Goal: Task Accomplishment & Management: Manage account settings

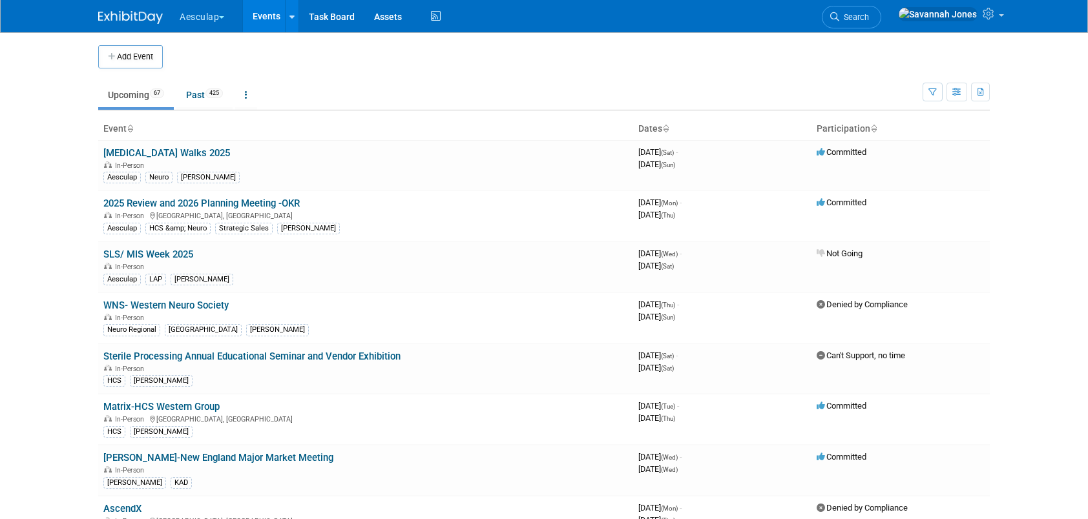
click at [218, 28] on ul "Aesculap Explore: My Workspaces 2 Go to Workspace: Aesculap B. Braun Events Add…" at bounding box center [311, 16] width 266 height 32
click at [221, 19] on button "Aesculap" at bounding box center [209, 14] width 62 height 28
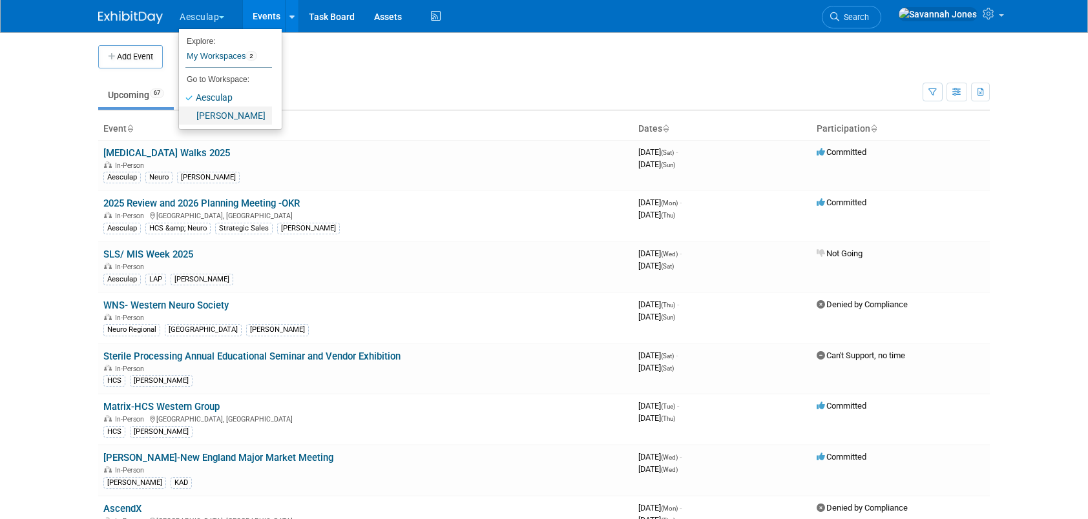
click at [231, 109] on link "[PERSON_NAME]" at bounding box center [225, 116] width 93 height 18
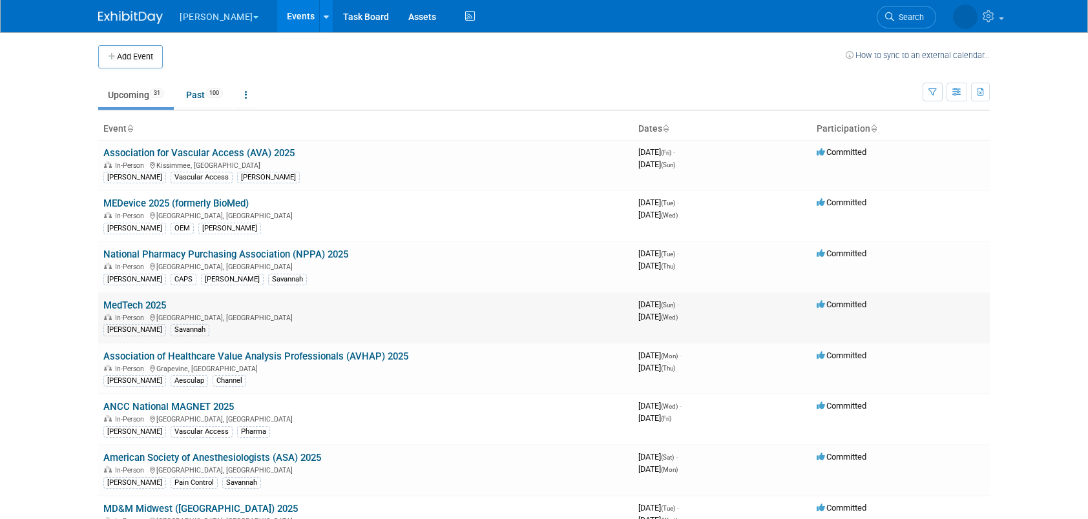
click at [163, 307] on link "MedTech 2025" at bounding box center [134, 306] width 63 height 12
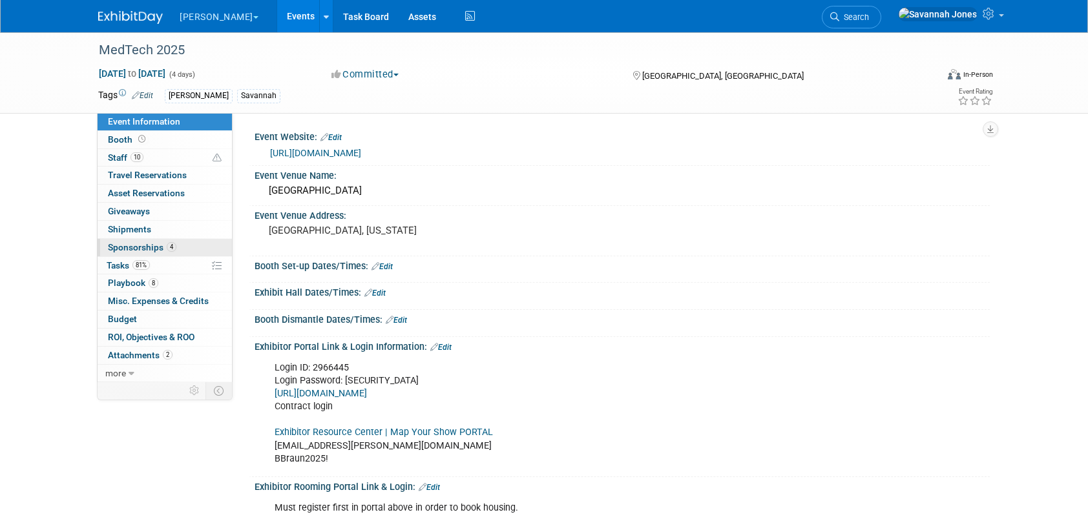
click at [177, 247] on link "4 Sponsorships 4" at bounding box center [165, 247] width 134 height 17
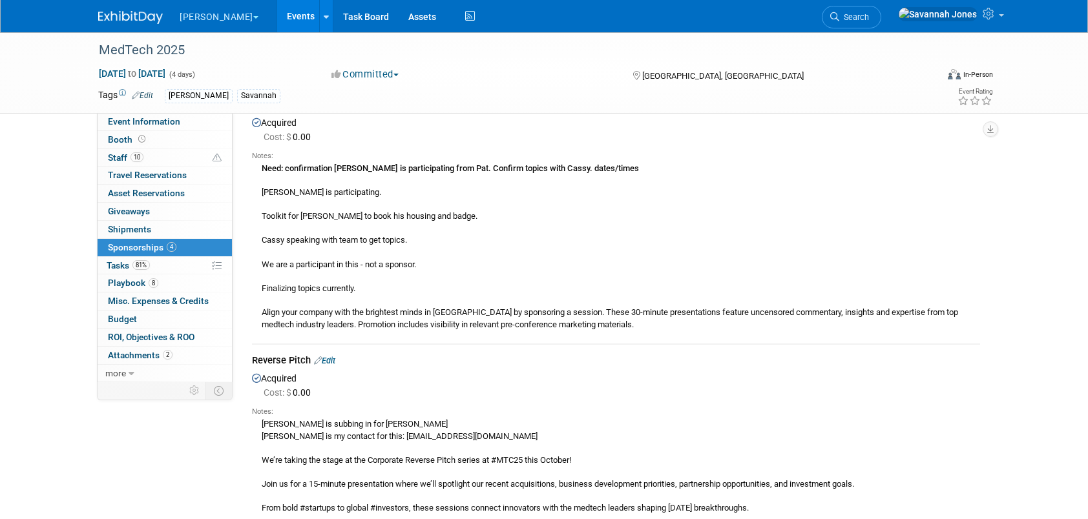
scroll to position [1227, 0]
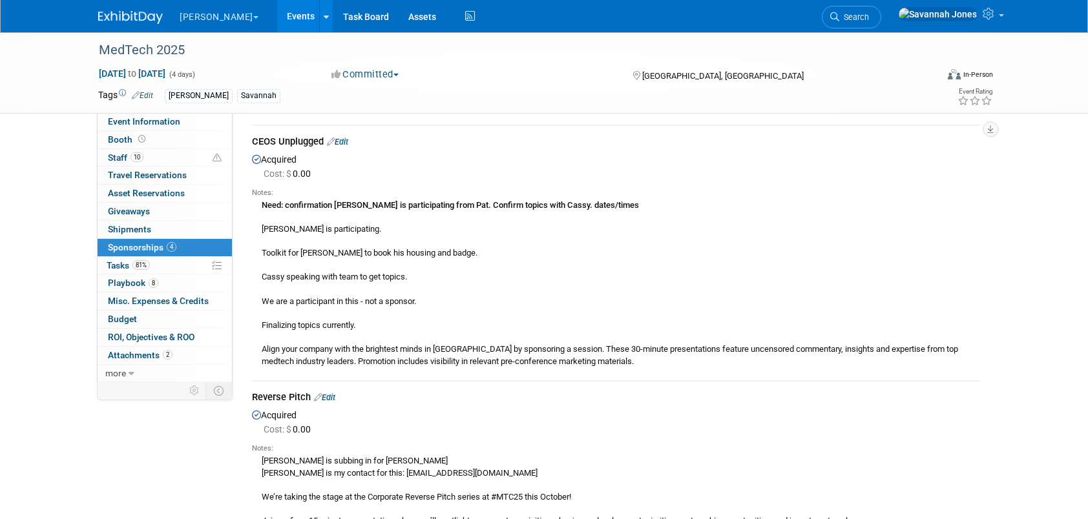
click at [339, 132] on td "CEOS Unplugged Edit Acquired Cost: $ 0.00 Notes: [PERSON_NAME] is participating." at bounding box center [616, 252] width 728 height 255
click at [339, 136] on div "CEOS Unplugged Edit" at bounding box center [616, 143] width 728 height 16
click at [340, 136] on div "CEOS Unplugged Edit" at bounding box center [616, 143] width 728 height 16
click at [341, 141] on link "Edit" at bounding box center [337, 142] width 21 height 10
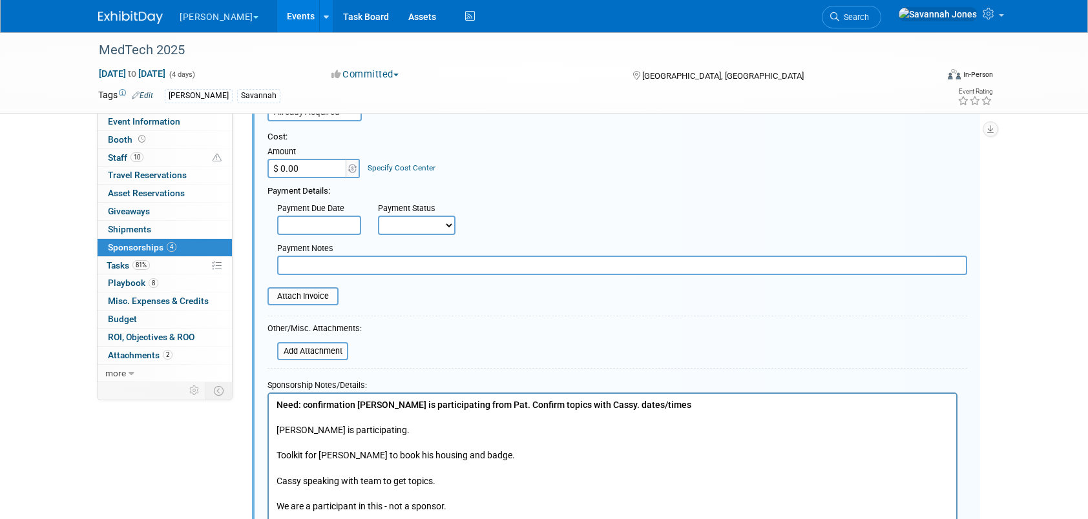
scroll to position [1464, 0]
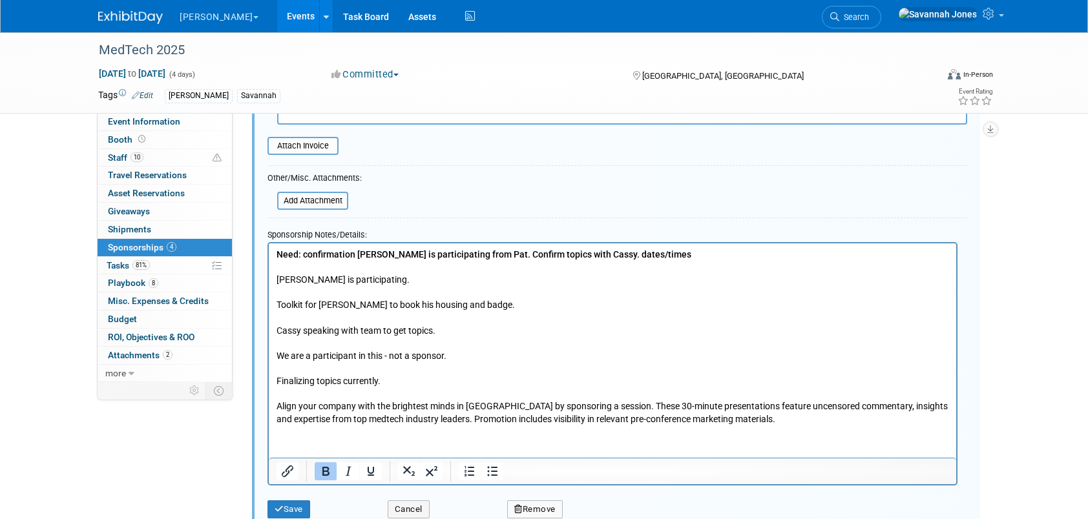
drag, startPoint x: 683, startPoint y: 239, endPoint x: 670, endPoint y: 240, distance: 13.6
click at [670, 240] on div "Sponsorship Notes/Details:" at bounding box center [612, 233] width 690 height 19
drag, startPoint x: 671, startPoint y: 251, endPoint x: 480, endPoint y: 253, distance: 191.2
click at [480, 253] on p "Need: confirmation [PERSON_NAME] is participating from Pat. Confirm topics with…" at bounding box center [612, 336] width 672 height 177
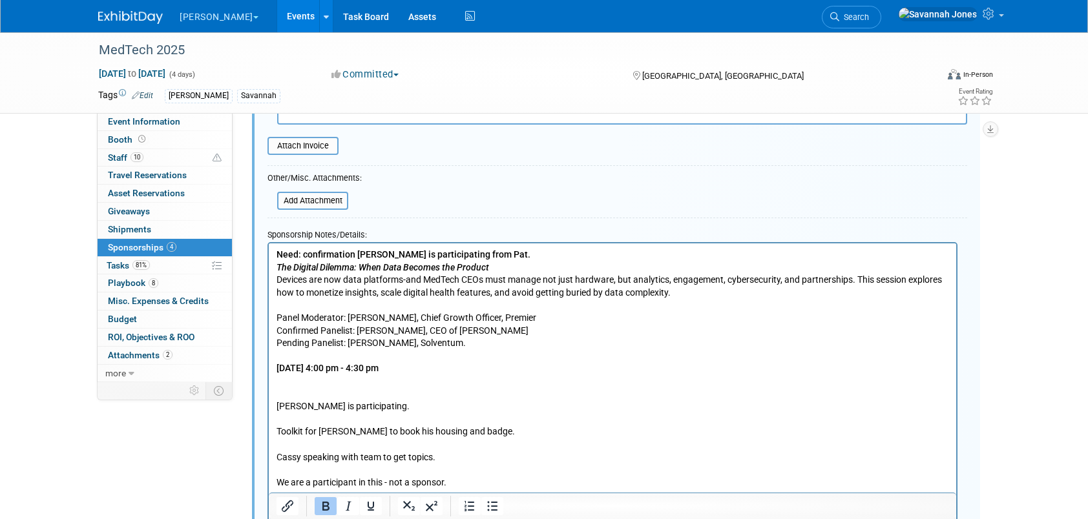
click at [526, 259] on p "Need: confirmation [PERSON_NAME] is participating from Pat." at bounding box center [612, 254] width 672 height 13
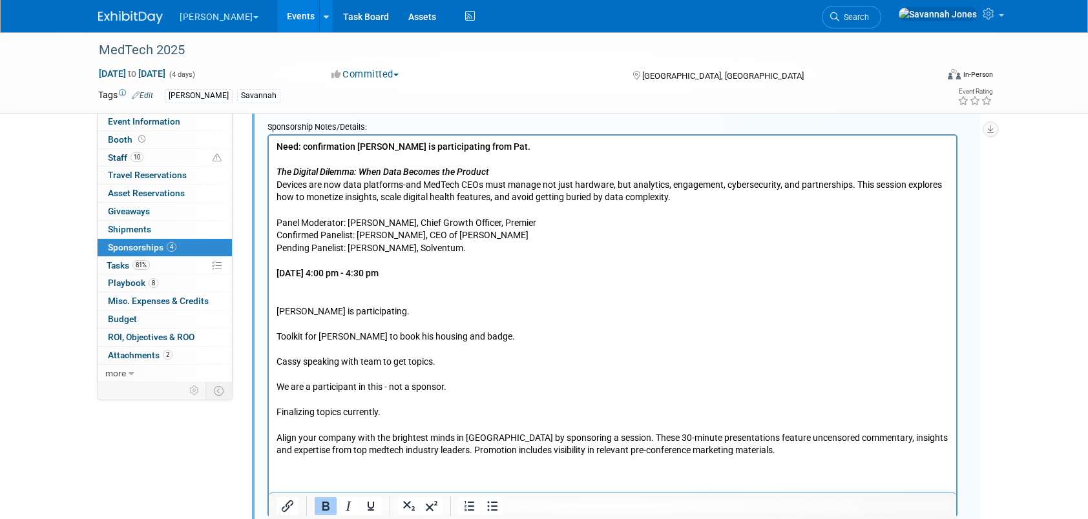
scroll to position [1593, 0]
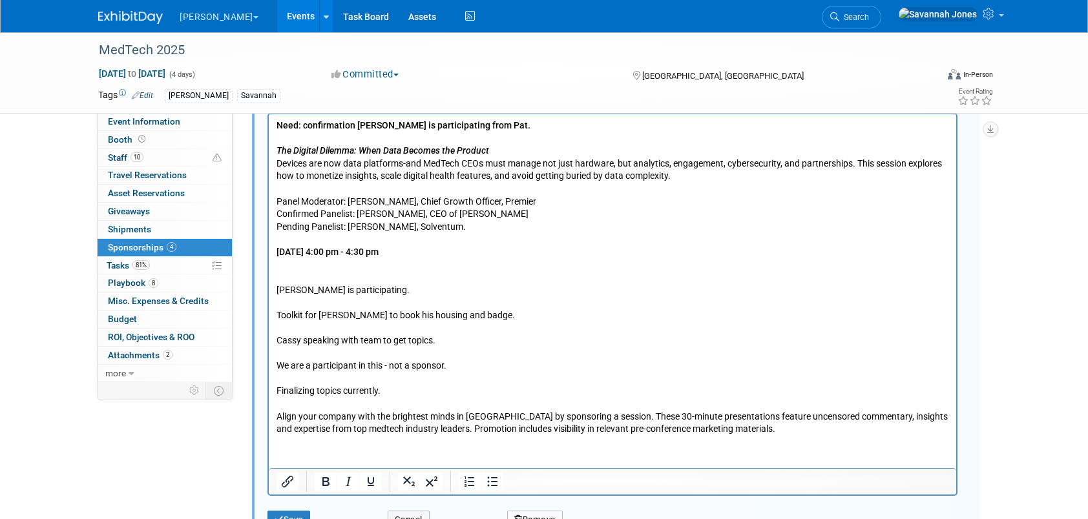
click at [510, 316] on p "[PERSON_NAME] is participating. Toolkit for [PERSON_NAME] to book his housing a…" at bounding box center [612, 346] width 672 height 177
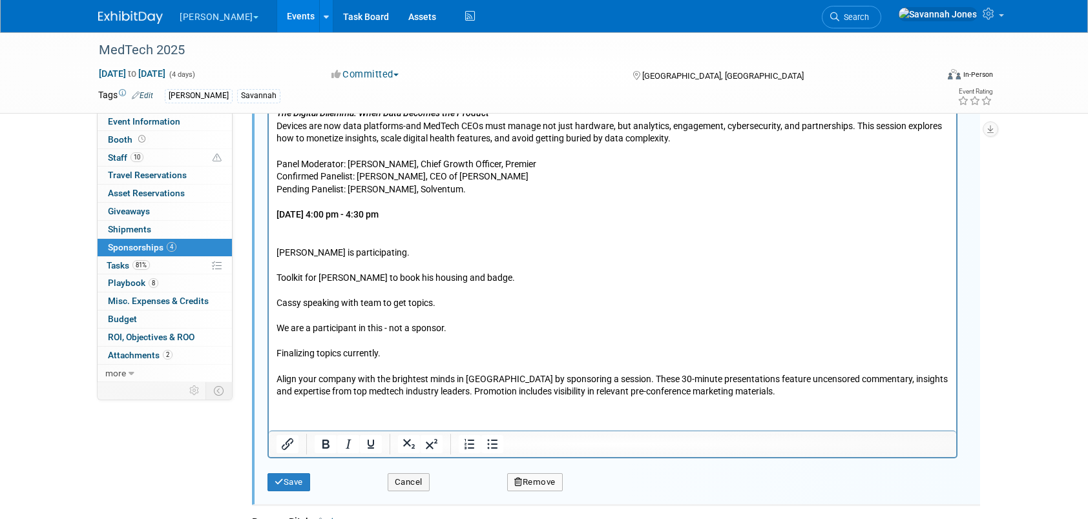
scroll to position [1658, 0]
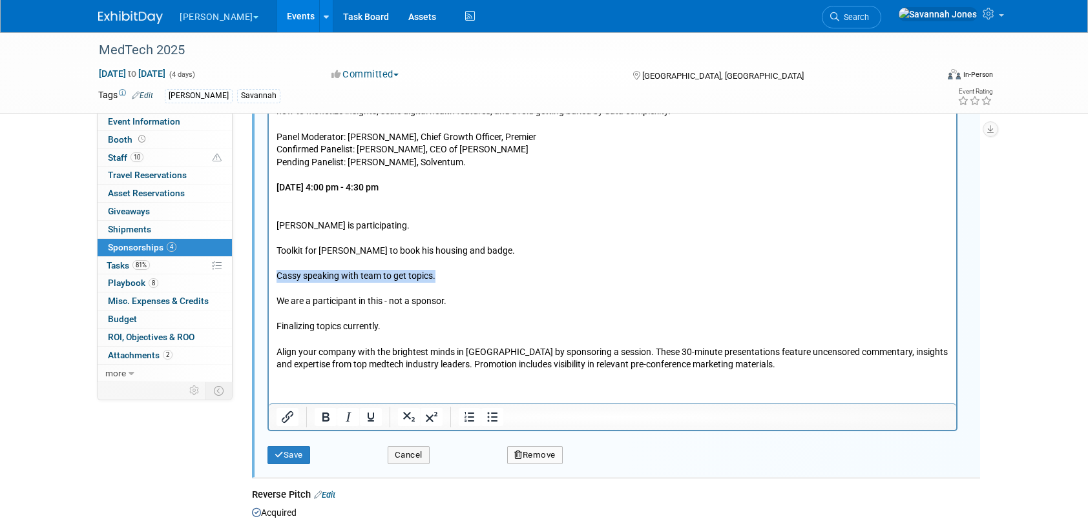
drag, startPoint x: 450, startPoint y: 280, endPoint x: 516, endPoint y: 320, distance: 77.4
click at [269, 271] on html "Need: confirmation [PERSON_NAME] is participating from Pat. The Digital Dilemma…" at bounding box center [612, 210] width 687 height 322
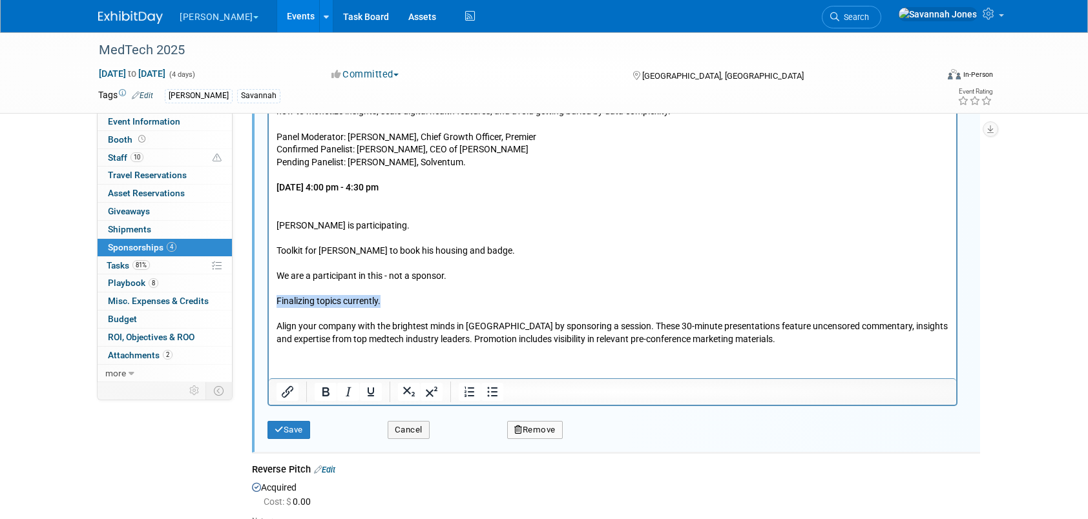
drag, startPoint x: 434, startPoint y: 302, endPoint x: 264, endPoint y: 298, distance: 170.6
click at [269, 298] on html "Need: confirmation [PERSON_NAME] is participating from Pat. The Digital Dilemma…" at bounding box center [612, 197] width 687 height 297
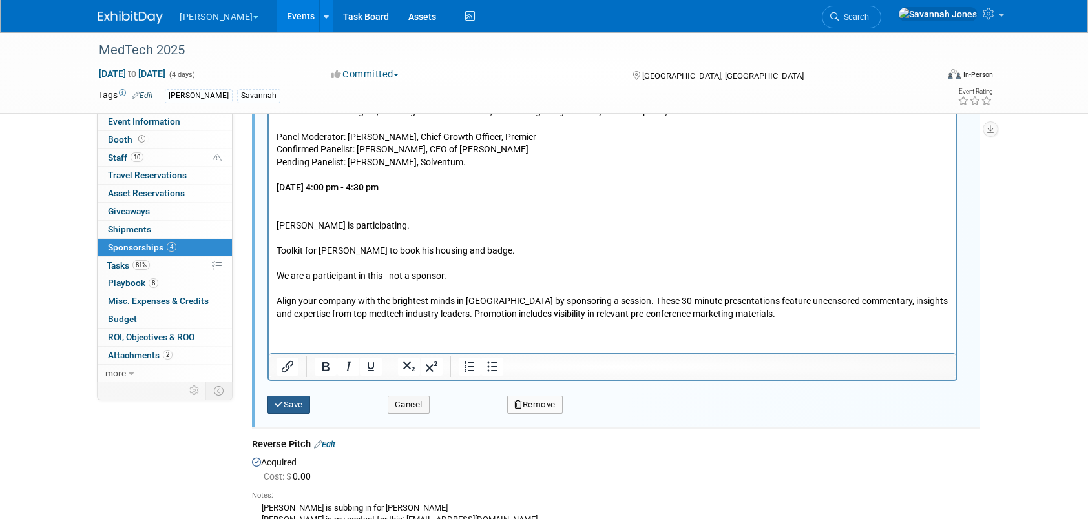
click at [293, 397] on button "Save" at bounding box center [288, 405] width 43 height 18
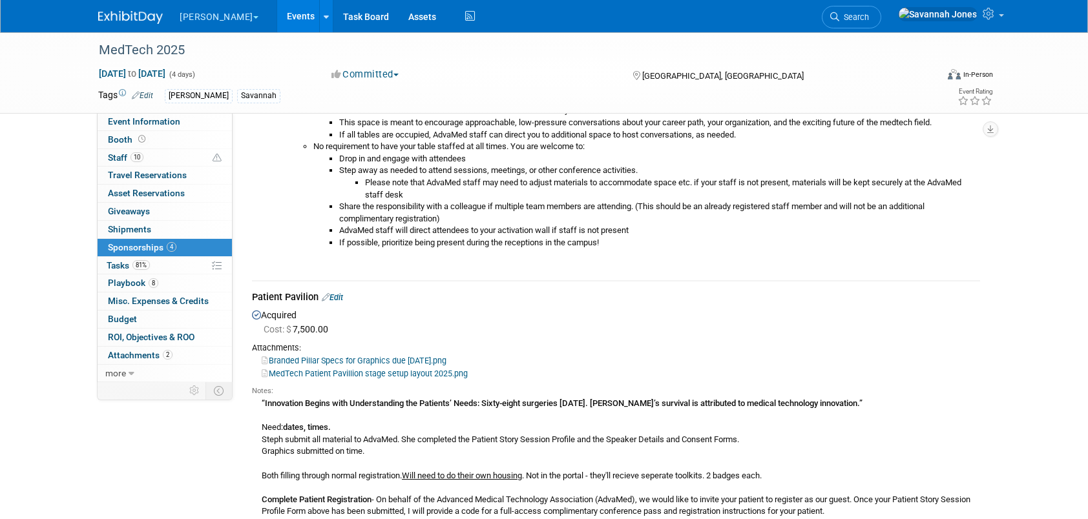
scroll to position [430, 0]
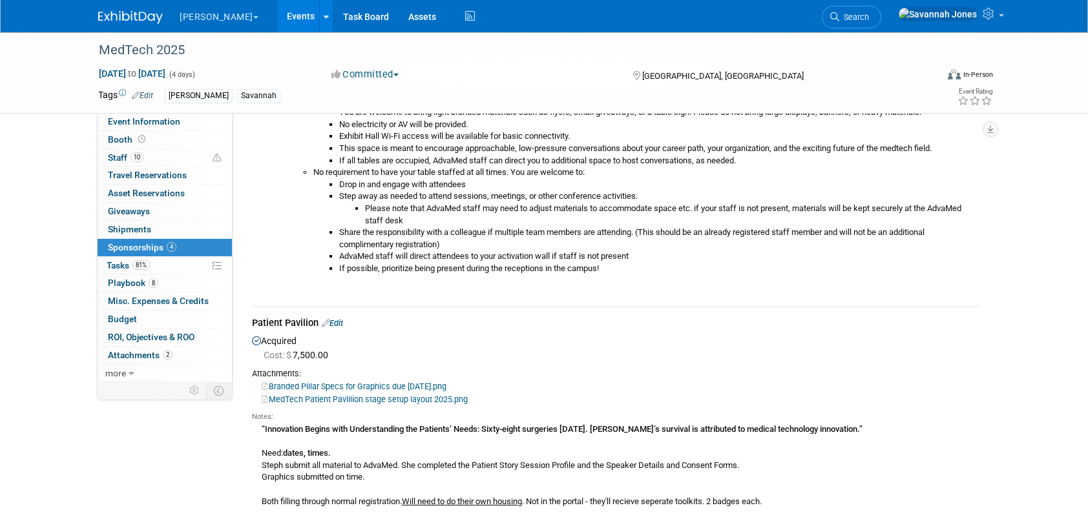
click at [339, 324] on link "Edit" at bounding box center [332, 323] width 21 height 10
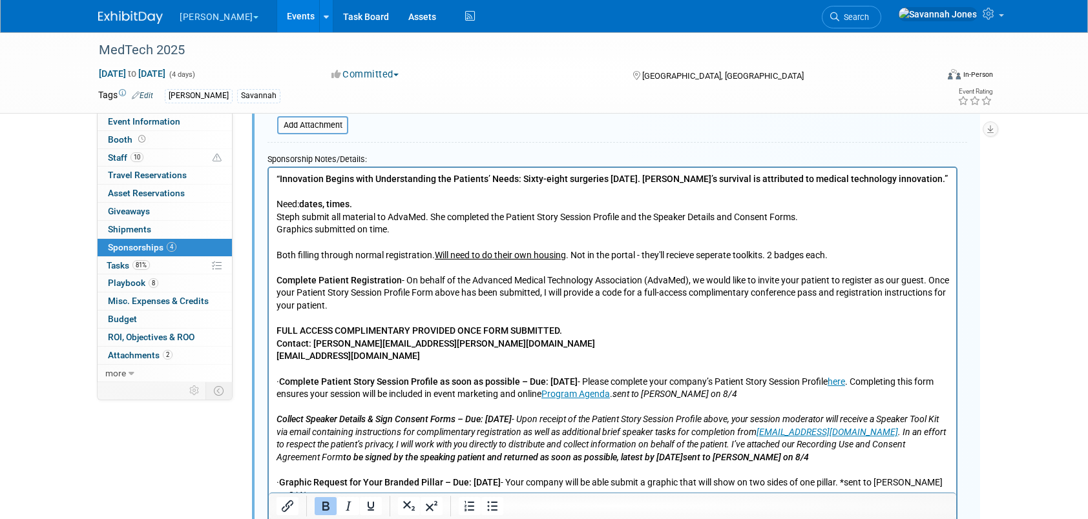
scroll to position [1042, 0]
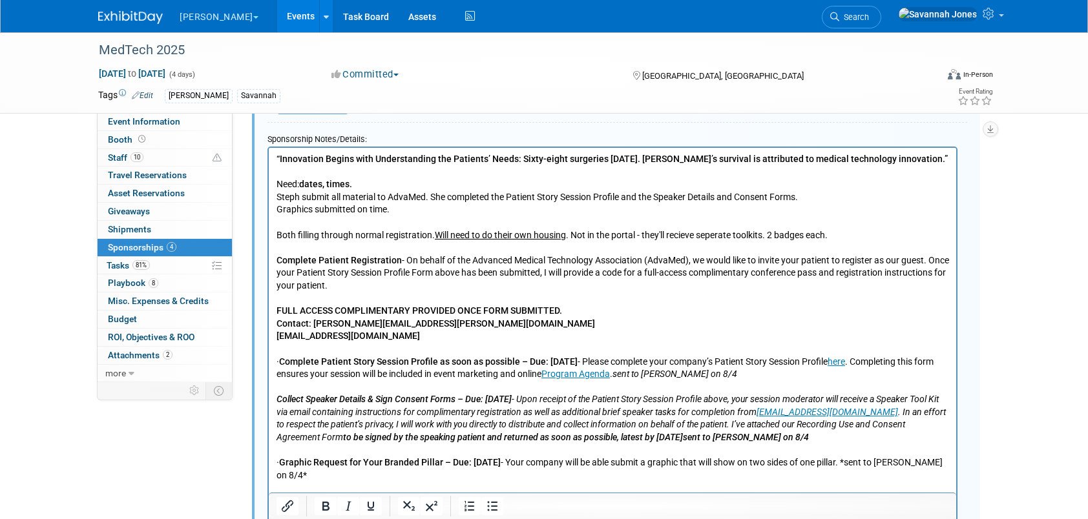
drag, startPoint x: 403, startPoint y: 182, endPoint x: 524, endPoint y: 322, distance: 185.0
click at [269, 175] on html "“Innovation Begins with Understanding the Patients’ Needs: Sixty-eight surgerie…" at bounding box center [612, 384] width 687 height 474
click at [295, 179] on p "Steph submit all material to AdvaMed. She completed the Patient Story Session P…" at bounding box center [612, 399] width 672 height 443
click at [295, 165] on p "Rich Text Area. Press ALT-0 for help." at bounding box center [612, 171] width 672 height 13
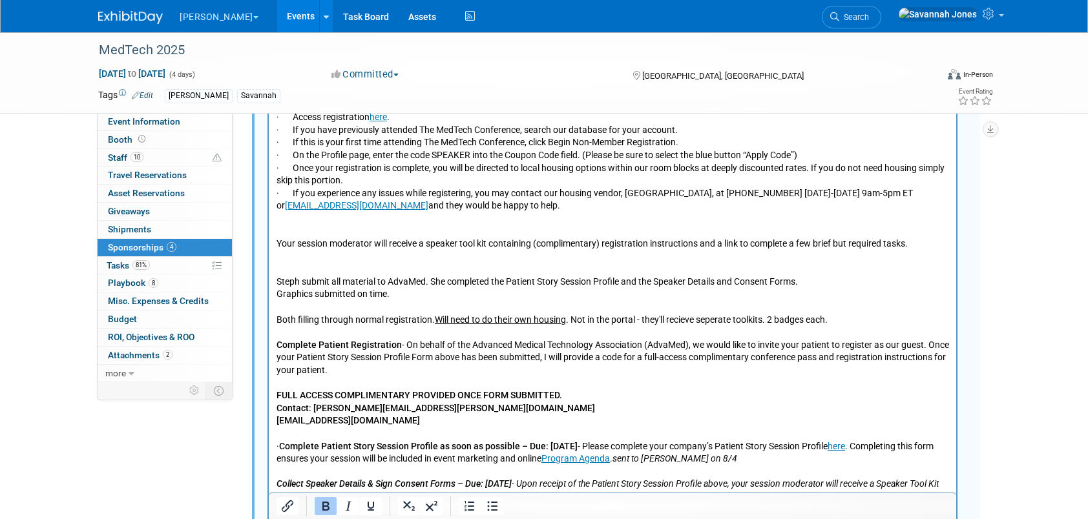
scroll to position [1300, 0]
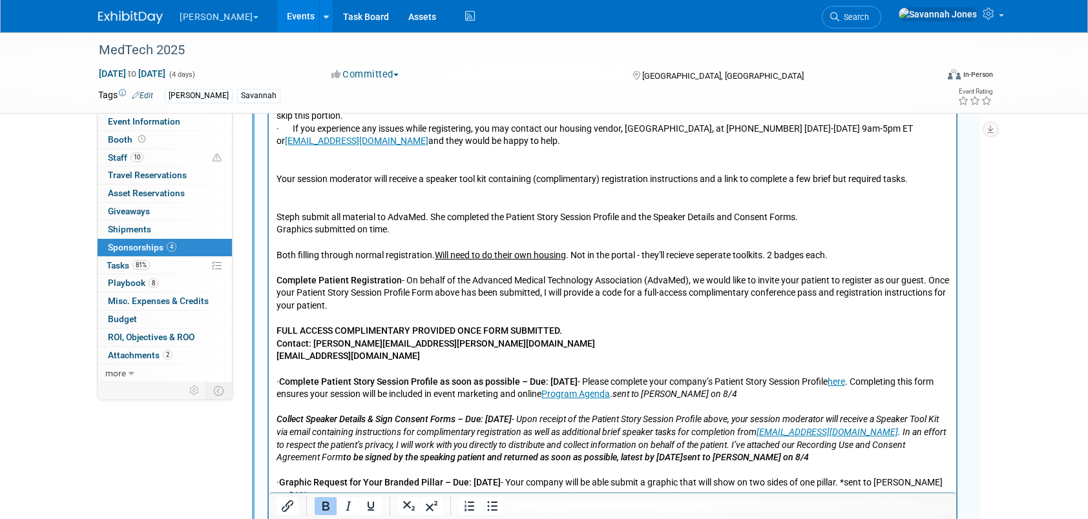
drag, startPoint x: 465, startPoint y: 307, endPoint x: 270, endPoint y: 282, distance: 196.8
click at [270, 282] on html "“Innovation Begins with Understanding the Patients’ Needs: Sixty-eight surgerie…" at bounding box center [612, 266] width 687 height 752
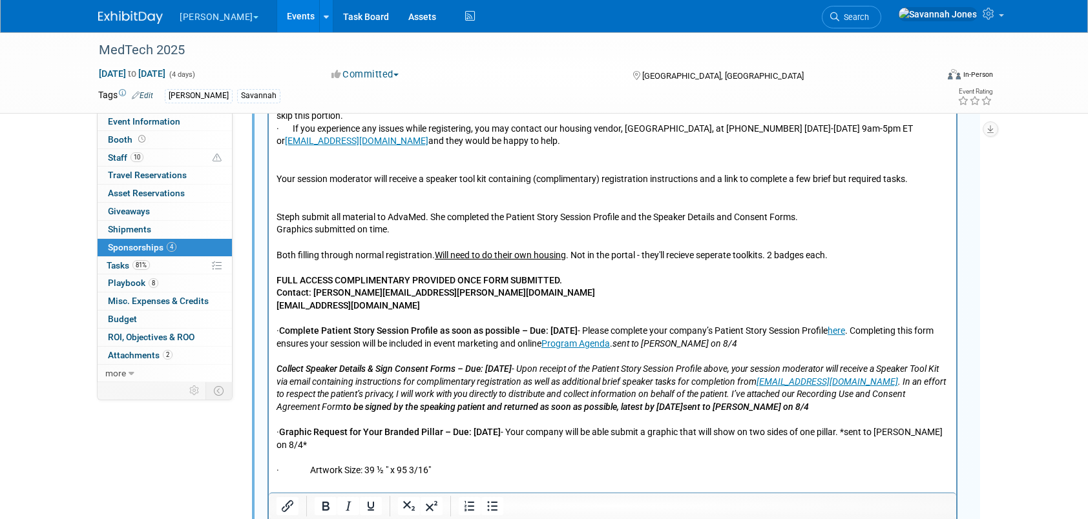
scroll to position [1365, 0]
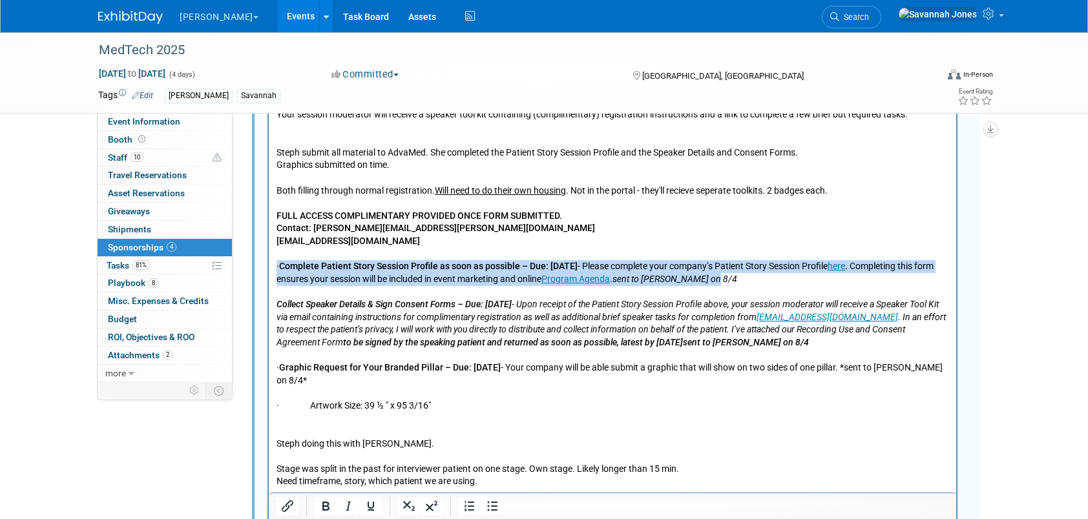
drag, startPoint x: 786, startPoint y: 284, endPoint x: 273, endPoint y: 273, distance: 513.0
click at [273, 273] on html "“Innovation Begins with Understanding the Patients’ Needs: Sixty-eight surgerie…" at bounding box center [612, 176] width 687 height 702
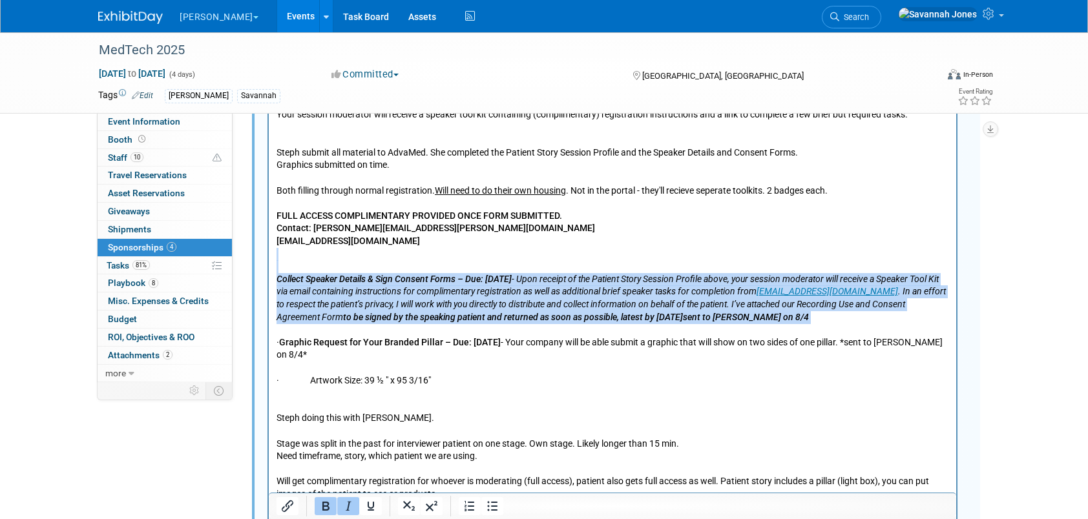
drag, startPoint x: 293, startPoint y: 332, endPoint x: 267, endPoint y: 272, distance: 65.7
click at [269, 272] on html "“Innovation Begins with Understanding the Patients’ Needs: Sixty-eight surgerie…" at bounding box center [612, 163] width 687 height 676
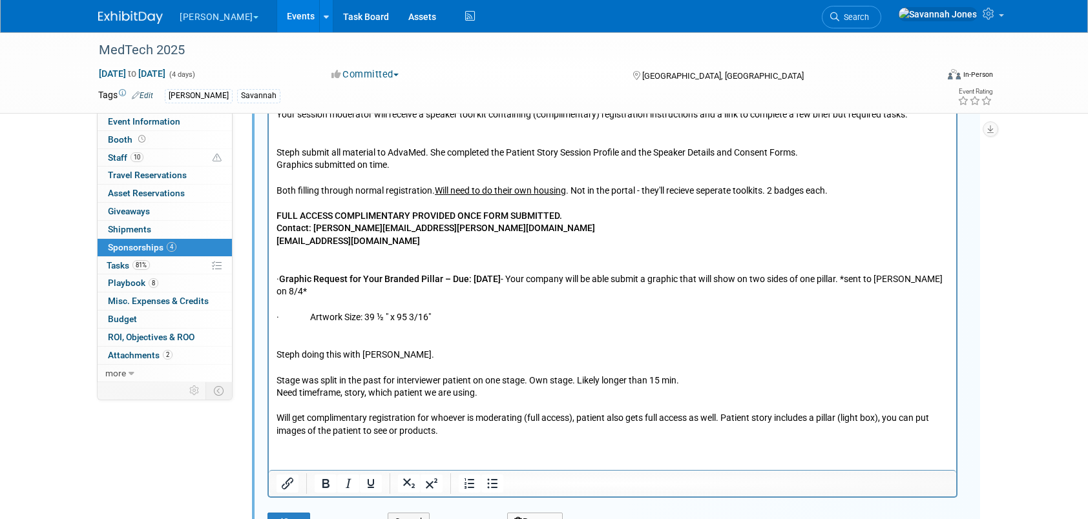
drag, startPoint x: 489, startPoint y: 323, endPoint x: 260, endPoint y: 271, distance: 234.6
click at [269, 271] on html "“Innovation Begins with Understanding the Patients’ Needs: Sixty-eight surgerie…" at bounding box center [612, 131] width 687 height 613
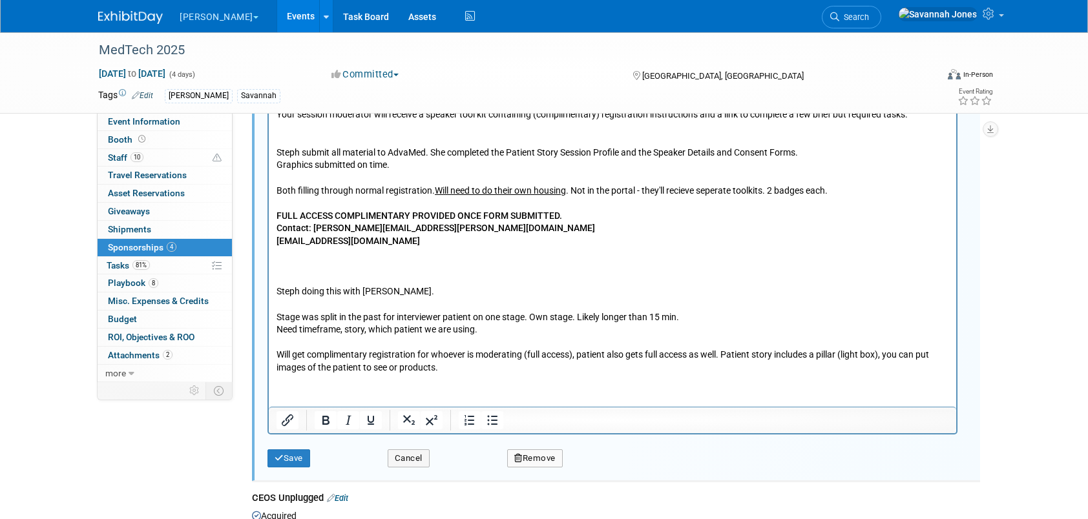
click at [290, 278] on p "Steph submit all material to AdvaMed. She completed the Patient Story Session P…" at bounding box center [612, 254] width 672 height 240
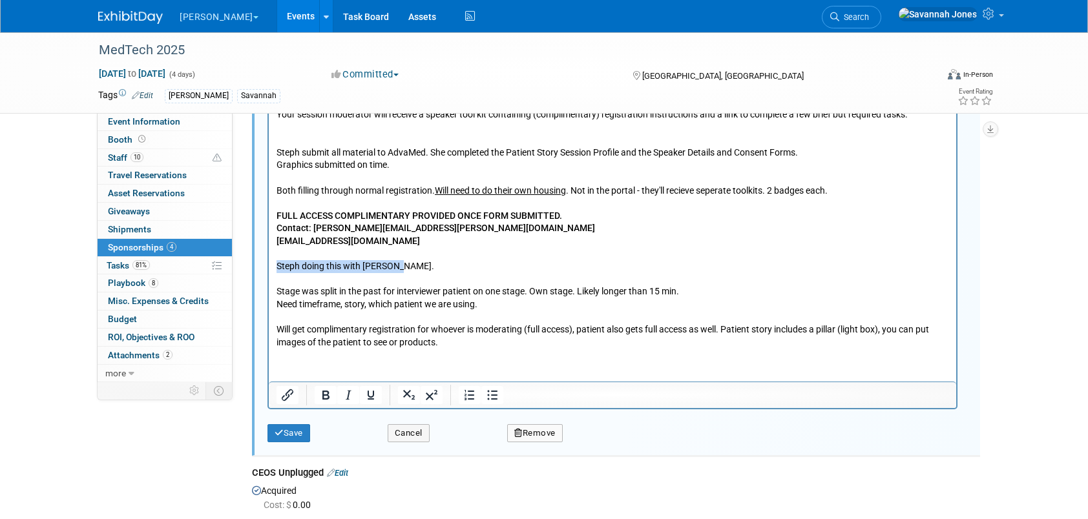
drag, startPoint x: 435, startPoint y: 270, endPoint x: 246, endPoint y: 270, distance: 189.3
click at [269, 270] on html "“Innovation Begins with Understanding the Patients’ Needs: Sixty-eight surgerie…" at bounding box center [612, 87] width 687 height 524
click at [561, 260] on p "Steph submit all material to AdvaMed. She completed the Patient Story Session P…" at bounding box center [612, 241] width 672 height 215
drag, startPoint x: 477, startPoint y: 267, endPoint x: 269, endPoint y: 265, distance: 208.0
click at [269, 265] on html "“Innovation Begins with Understanding the Patients’ Needs: Sixty-eight surgerie…" at bounding box center [612, 87] width 687 height 524
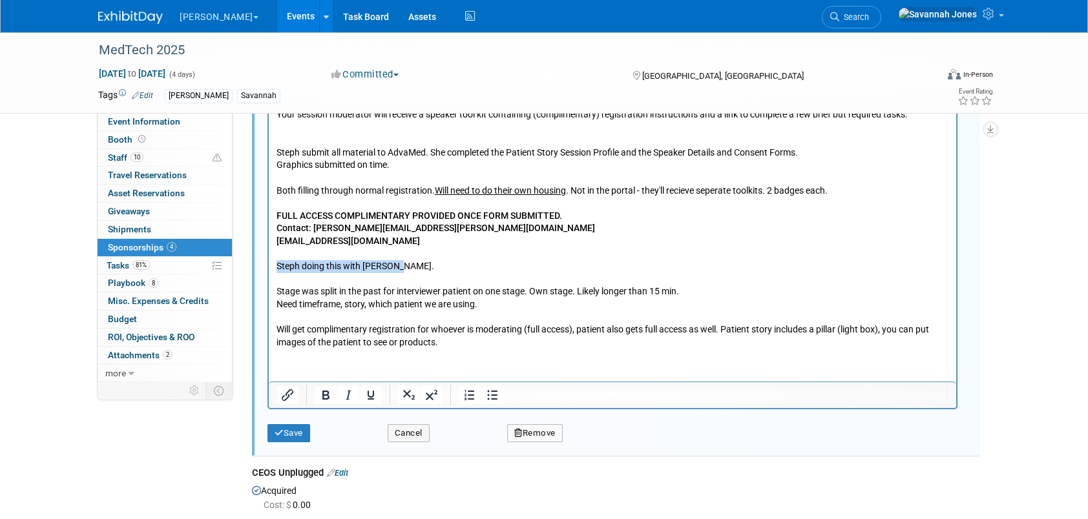
click at [436, 264] on p "Steph submit all material to AdvaMed. She completed the Patient Story Session P…" at bounding box center [612, 241] width 672 height 215
drag, startPoint x: 484, startPoint y: 263, endPoint x: 235, endPoint y: 262, distance: 248.7
click at [269, 262] on html "“Innovation Begins with Understanding the Patients’ Needs: Sixty-eight surgerie…" at bounding box center [612, 87] width 687 height 524
click at [435, 278] on p "Steph submit all material to AdvaMed. She completed the Patient Story Session P…" at bounding box center [612, 241] width 672 height 215
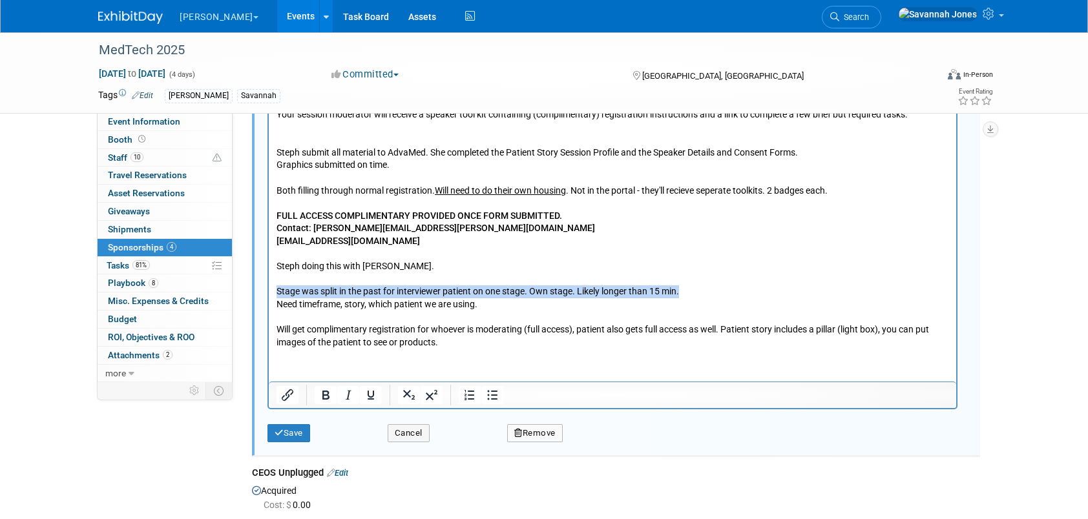
drag, startPoint x: 740, startPoint y: 290, endPoint x: 270, endPoint y: 290, distance: 470.3
click at [270, 290] on html "“Innovation Begins with Understanding the Patients’ Needs: Sixty-eight surgerie…" at bounding box center [612, 87] width 687 height 524
click at [490, 295] on p "Steph submit all material to AdvaMed. She completed the Patient Story Session P…" at bounding box center [612, 241] width 672 height 215
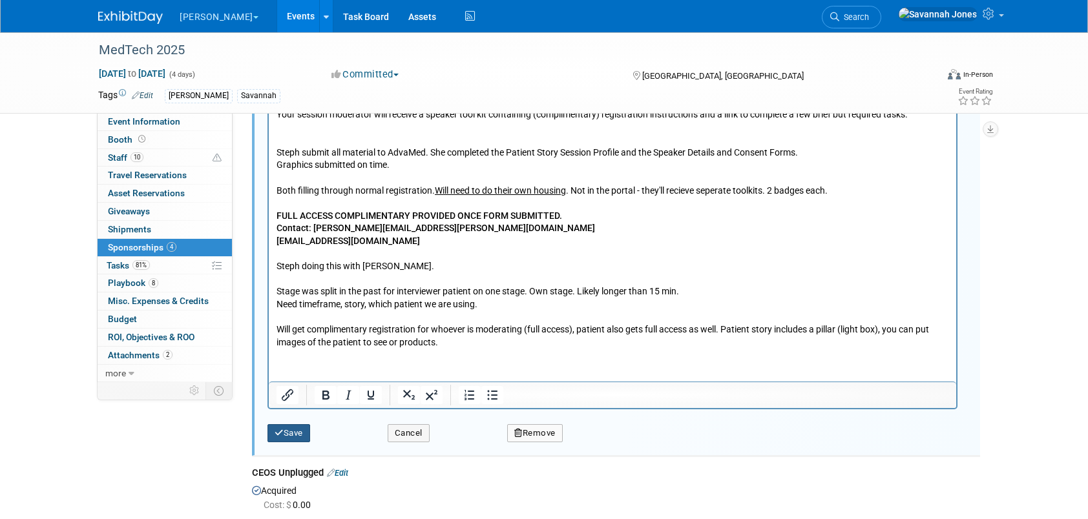
click at [297, 424] on button "Save" at bounding box center [288, 433] width 43 height 18
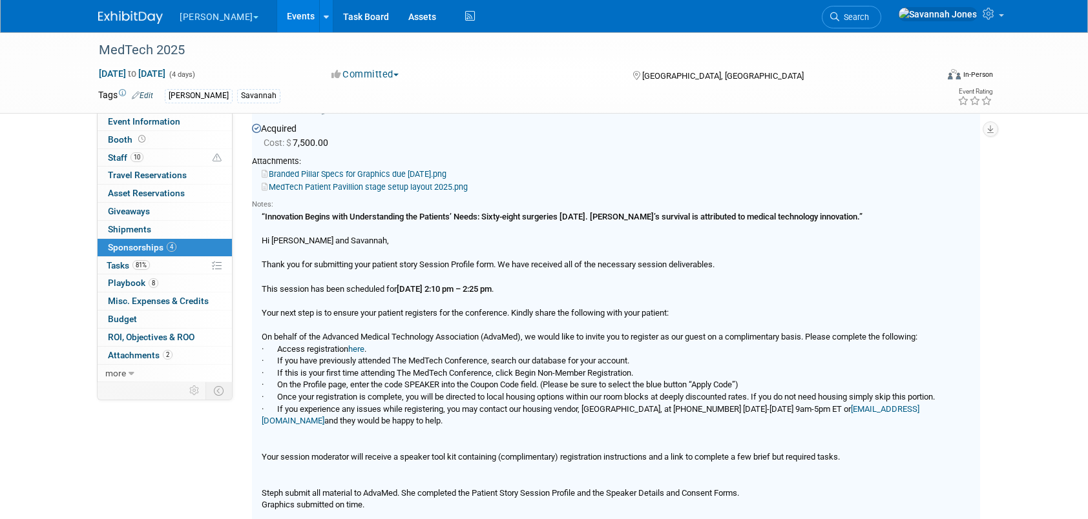
scroll to position [719, 0]
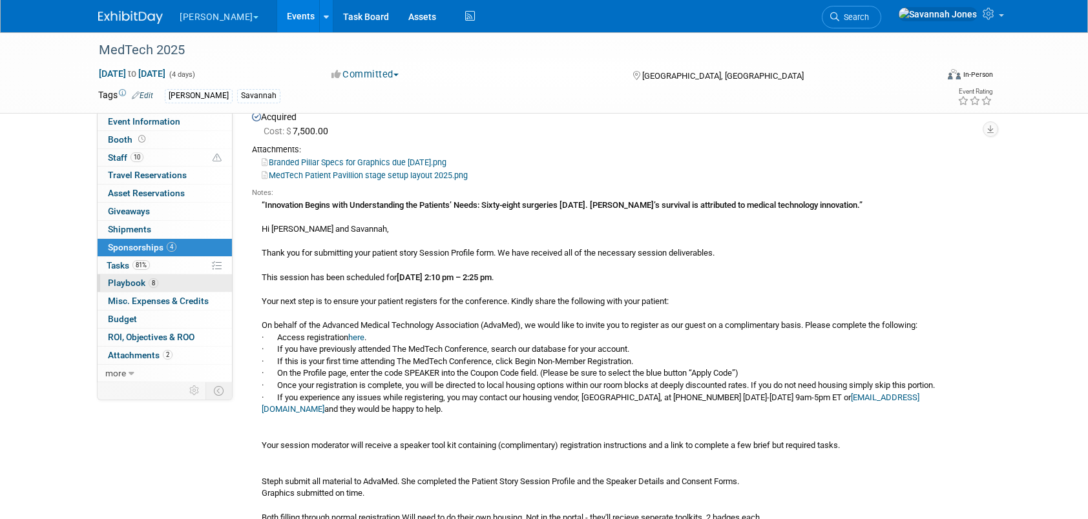
click at [157, 288] on link "8 Playbook 8" at bounding box center [165, 283] width 134 height 17
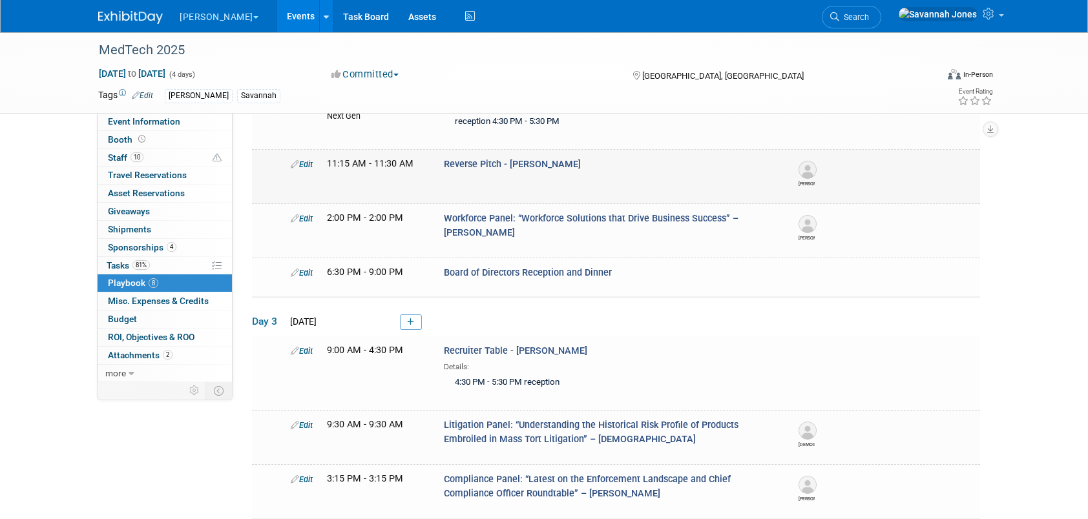
scroll to position [388, 0]
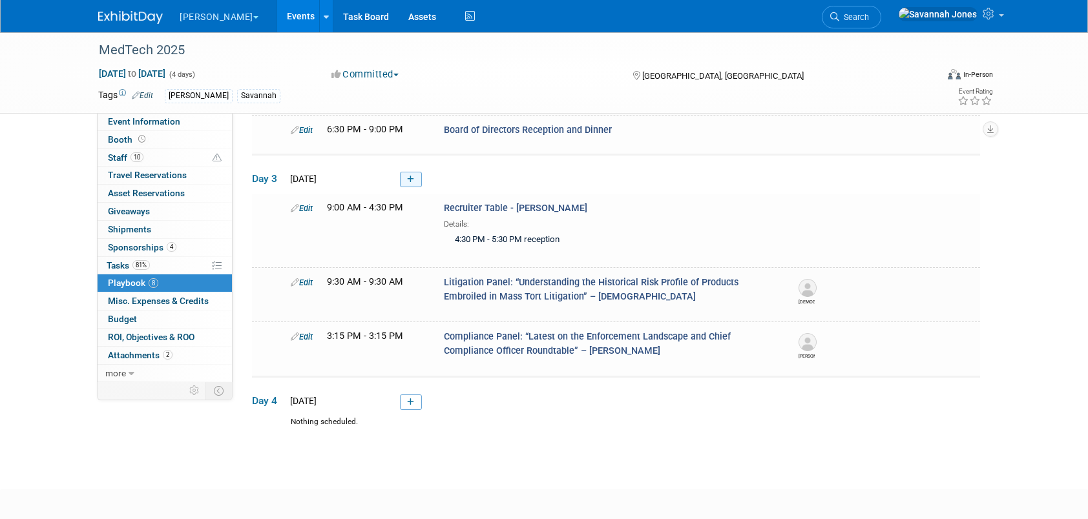
click at [410, 176] on icon at bounding box center [410, 180] width 7 height 8
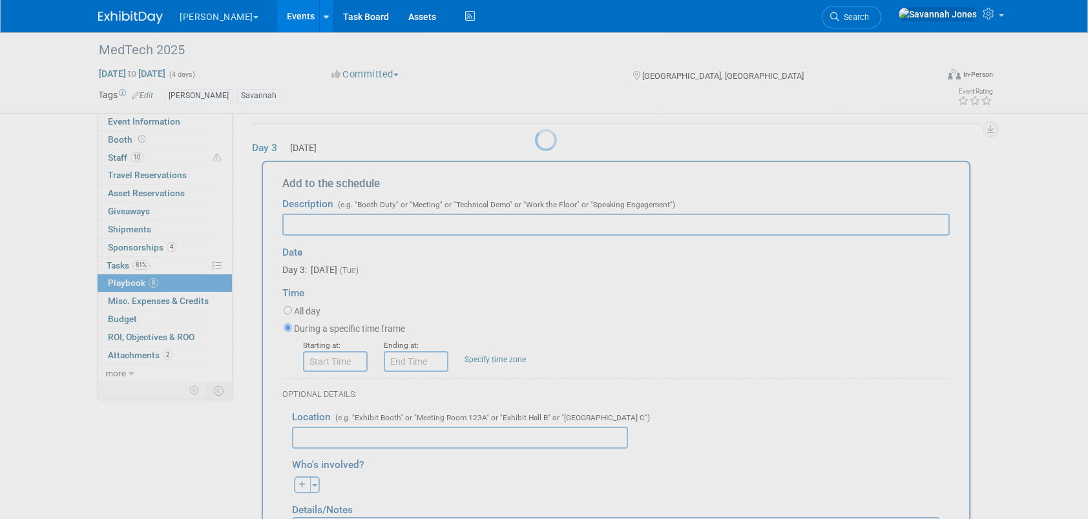
scroll to position [0, 0]
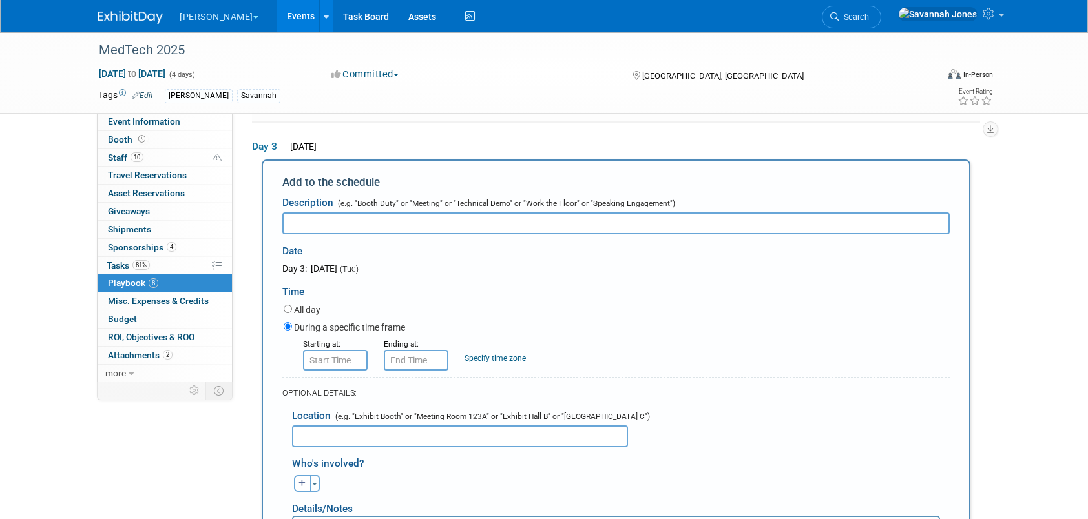
click at [357, 218] on input "text" at bounding box center [615, 224] width 667 height 22
drag, startPoint x: 364, startPoint y: 220, endPoint x: 318, endPoint y: 222, distance: 45.3
click at [318, 222] on input "Patient Pavillion" at bounding box center [615, 224] width 667 height 22
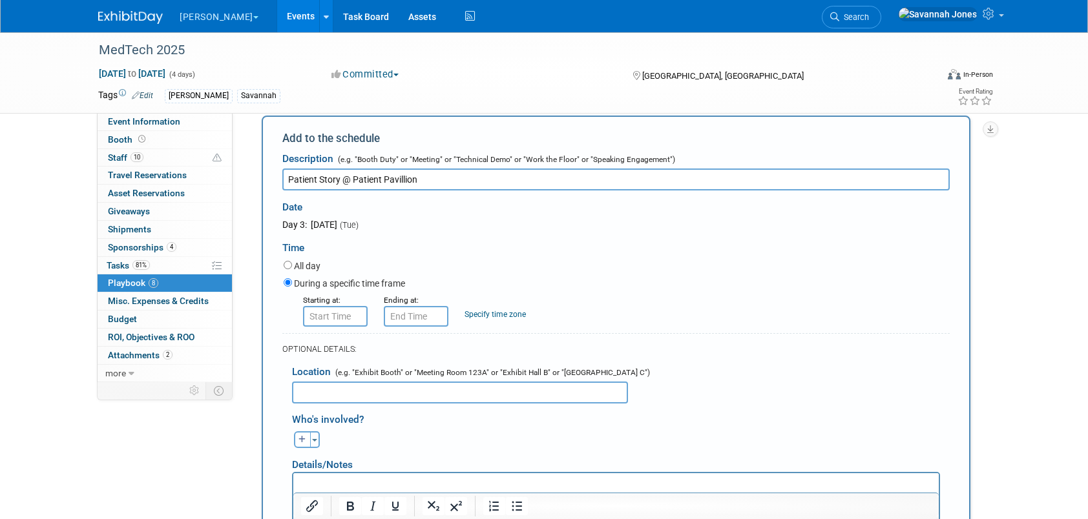
scroll to position [482, 0]
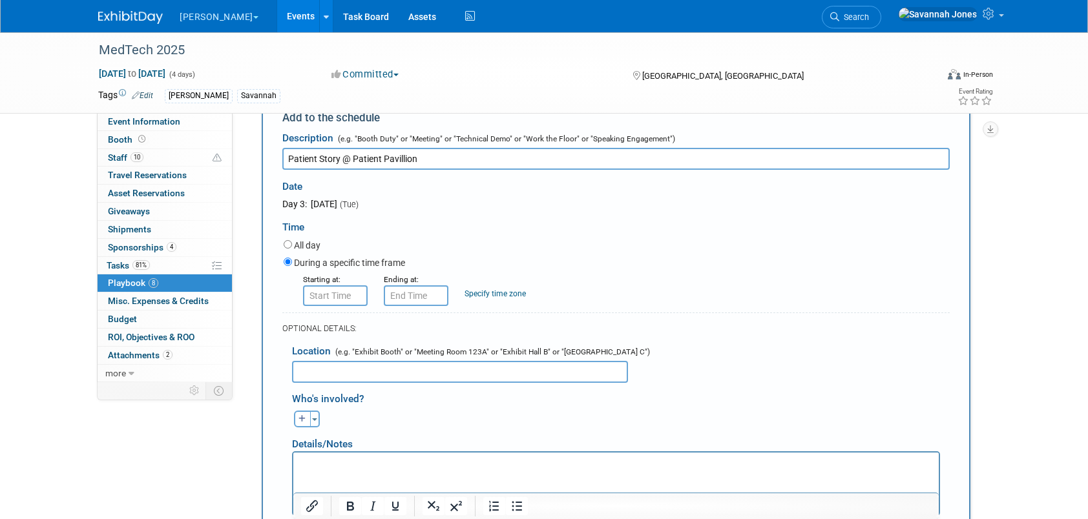
type input "Patient Story @ Patient Pavillion"
click at [505, 230] on div "Time" at bounding box center [615, 224] width 667 height 27
click at [337, 292] on input "8:00 AM" at bounding box center [335, 296] width 65 height 21
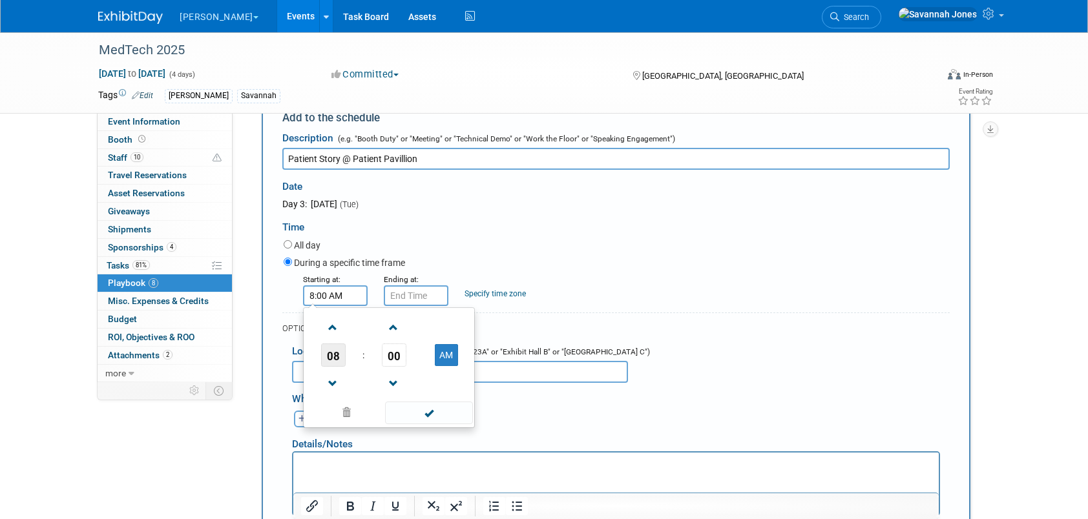
click at [326, 353] on span "08" at bounding box center [333, 355] width 25 height 23
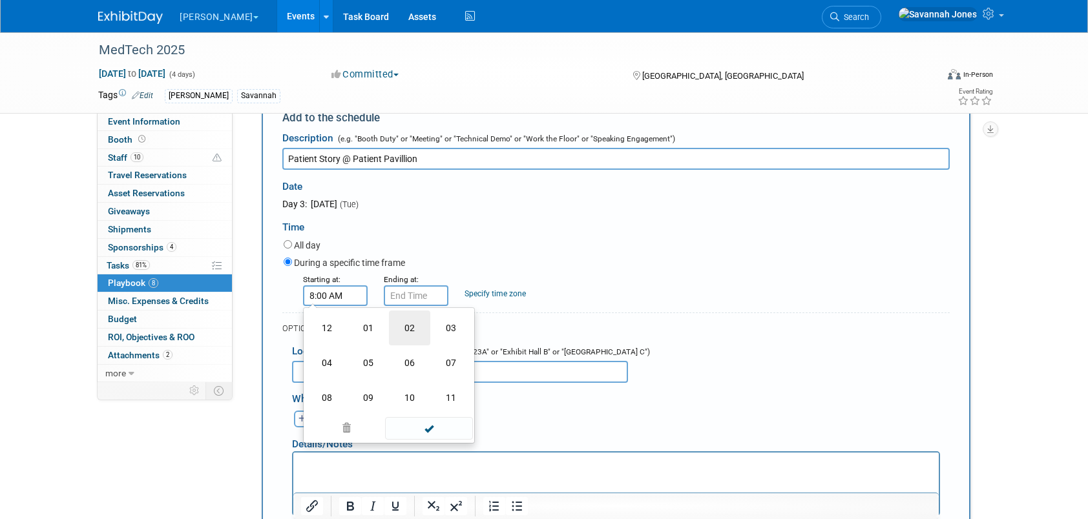
click at [402, 323] on td "02" at bounding box center [409, 328] width 41 height 35
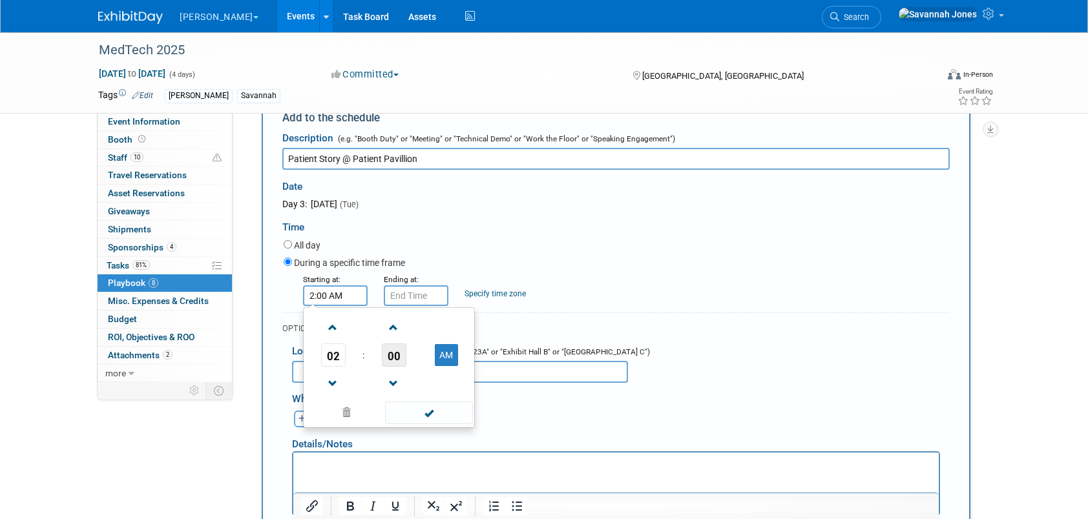
click at [395, 354] on span "00" at bounding box center [394, 355] width 25 height 23
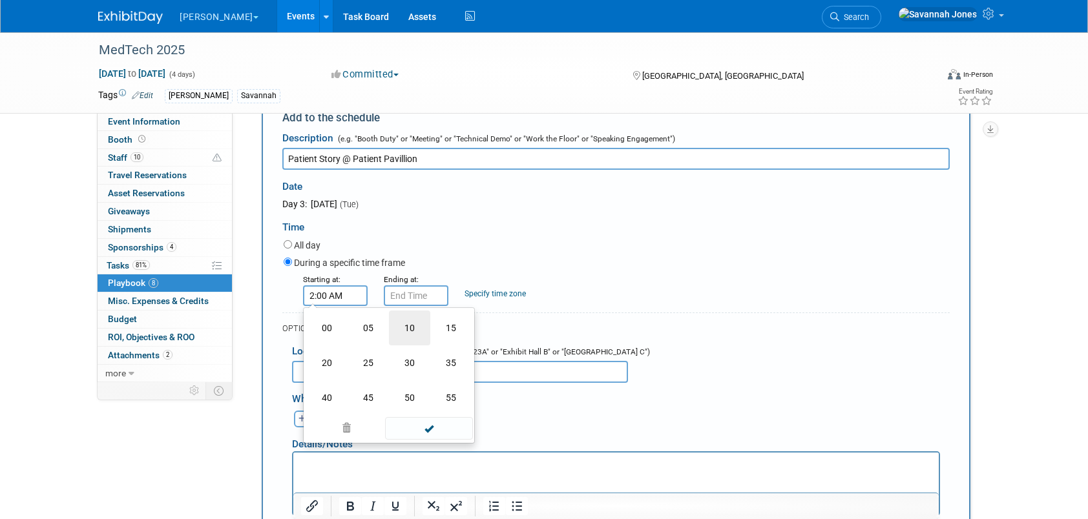
click at [408, 335] on td "10" at bounding box center [409, 328] width 41 height 35
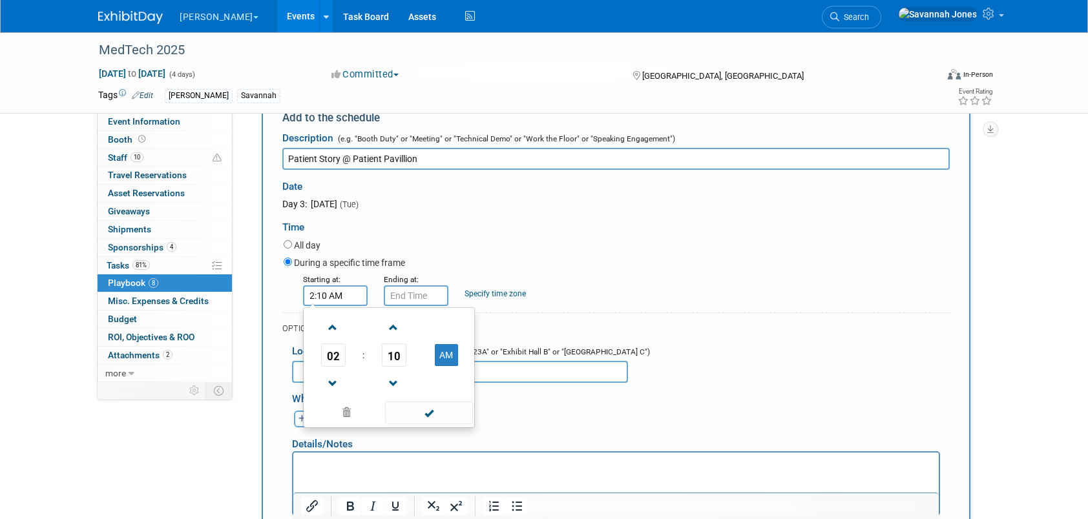
click at [443, 367] on td at bounding box center [446, 383] width 51 height 33
click at [445, 357] on button "AM" at bounding box center [446, 355] width 23 height 22
type input "2:10 PM"
click at [429, 296] on input "2:10 PM" at bounding box center [416, 296] width 65 height 21
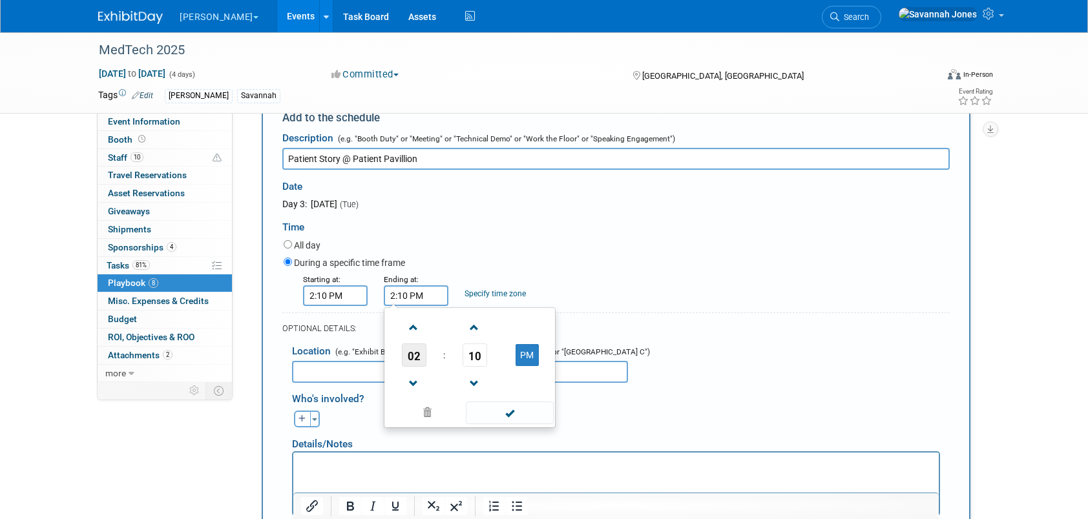
click at [416, 353] on span "02" at bounding box center [414, 355] width 25 height 23
click at [500, 427] on span at bounding box center [509, 428] width 87 height 23
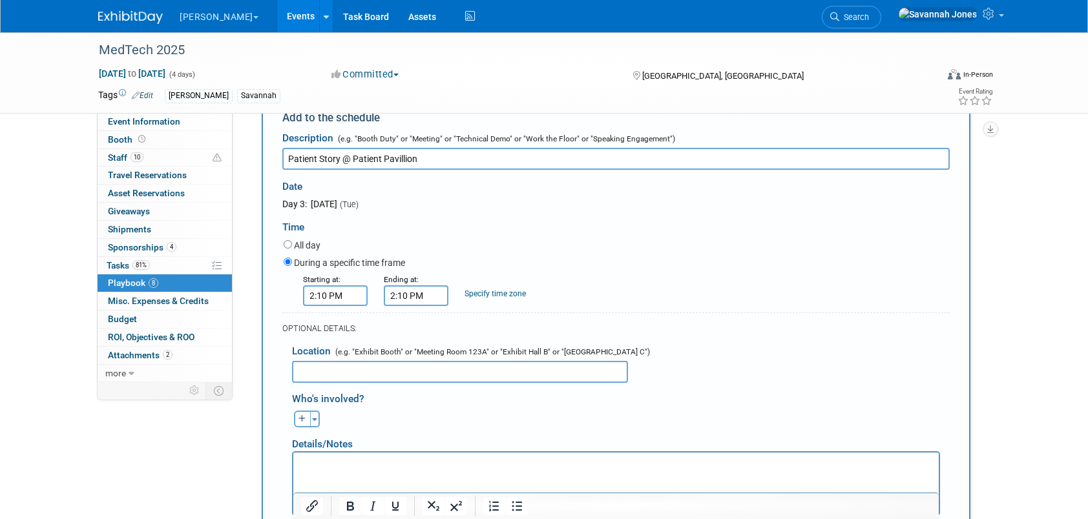
click at [432, 300] on input "2:10 PM" at bounding box center [416, 296] width 65 height 21
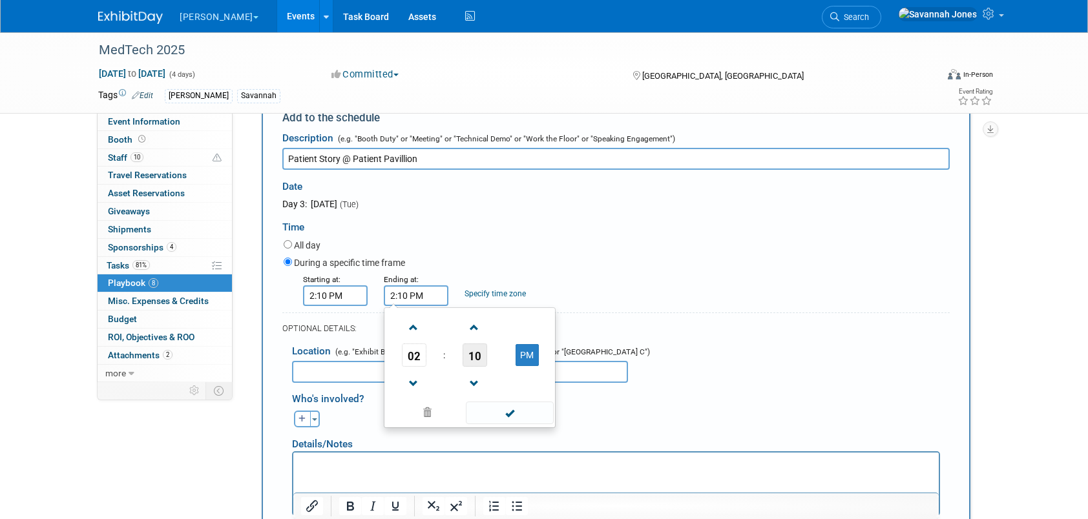
click at [475, 352] on span "10" at bounding box center [475, 355] width 25 height 23
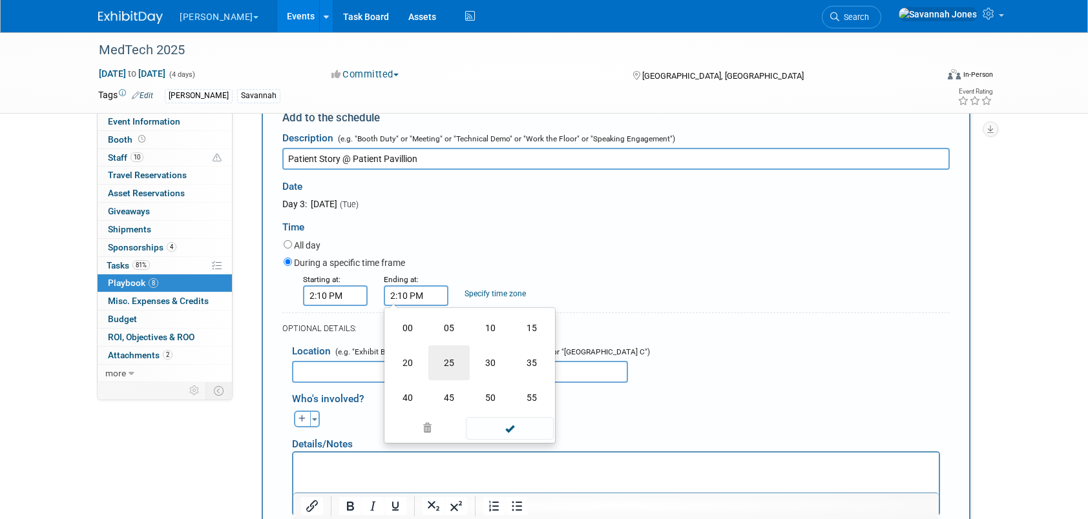
click at [455, 367] on td "25" at bounding box center [448, 363] width 41 height 35
type input "2:25 PM"
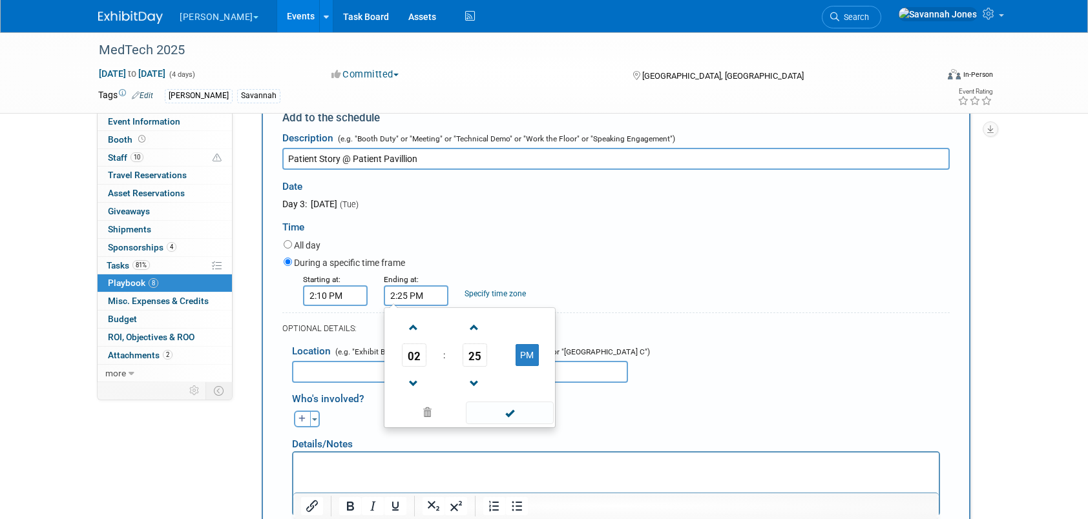
click at [495, 411] on span at bounding box center [509, 413] width 87 height 23
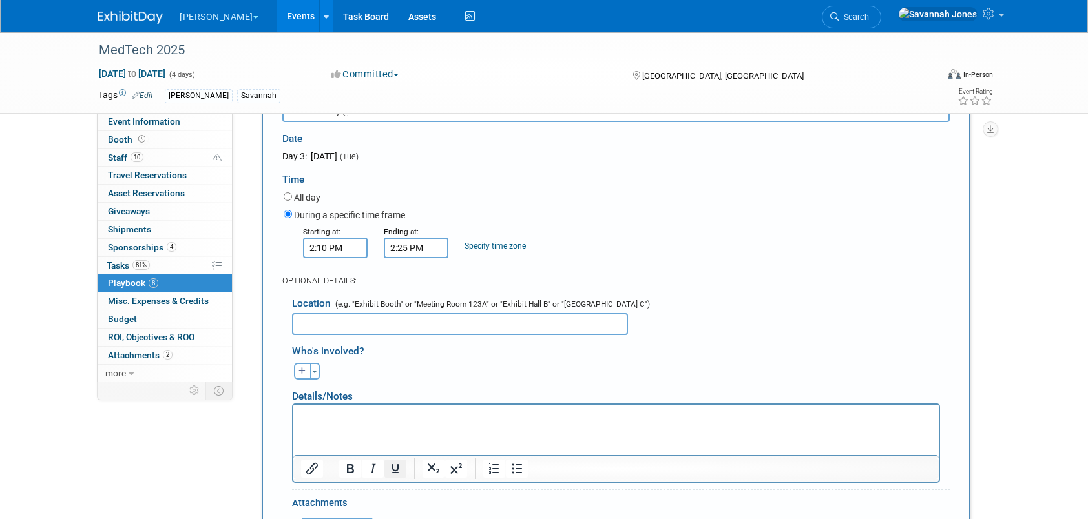
scroll to position [611, 0]
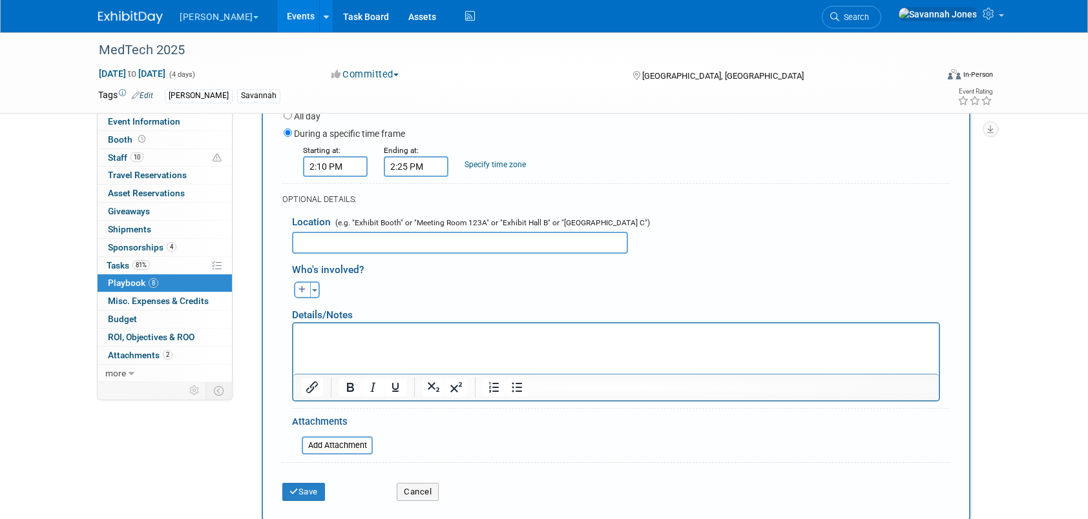
click at [303, 289] on icon "button" at bounding box center [302, 290] width 8 height 8
select select
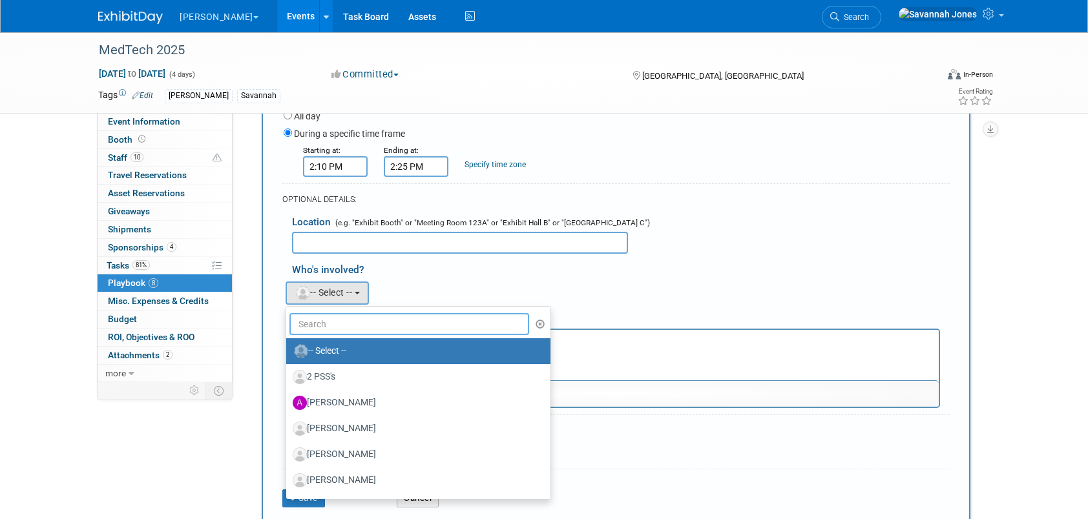
click at [351, 319] on input "text" at bounding box center [409, 324] width 240 height 22
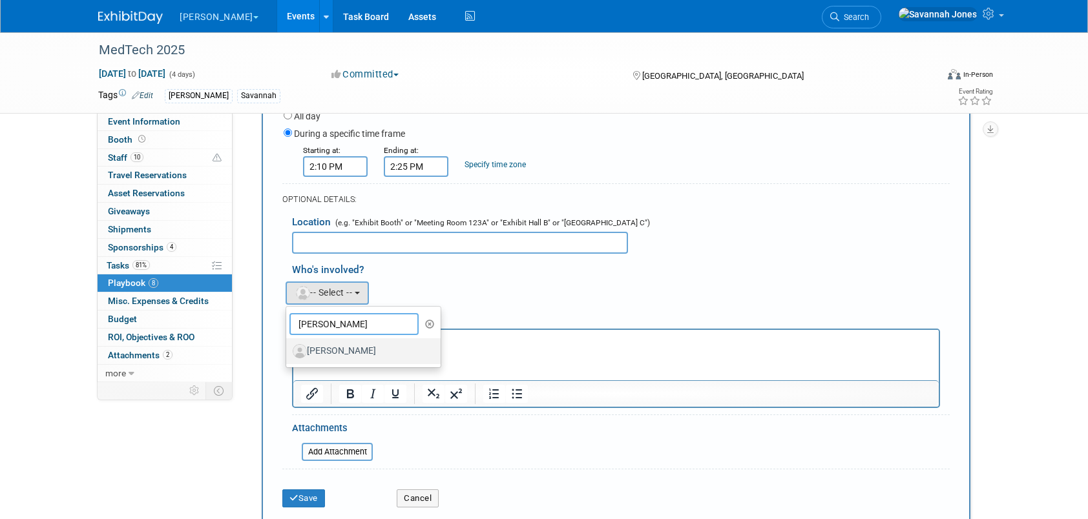
type input "[PERSON_NAME]"
click at [407, 335] on ul "[PERSON_NAME] -- Select -- 2 PSS's [PERSON_NAME] [PERSON_NAME] [PERSON_NAME] [P…" at bounding box center [364, 337] width 156 height 62
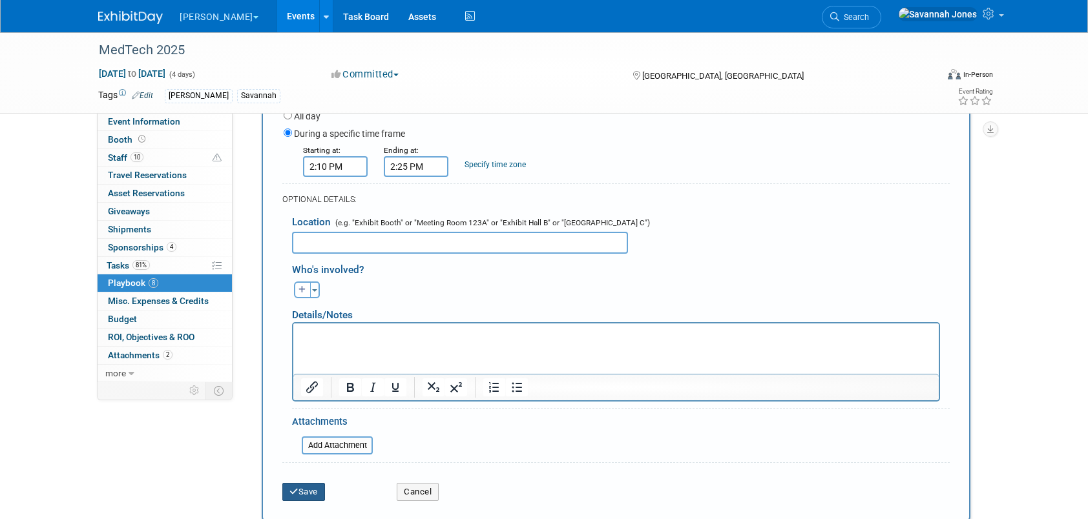
click at [324, 493] on button "Save" at bounding box center [303, 492] width 43 height 18
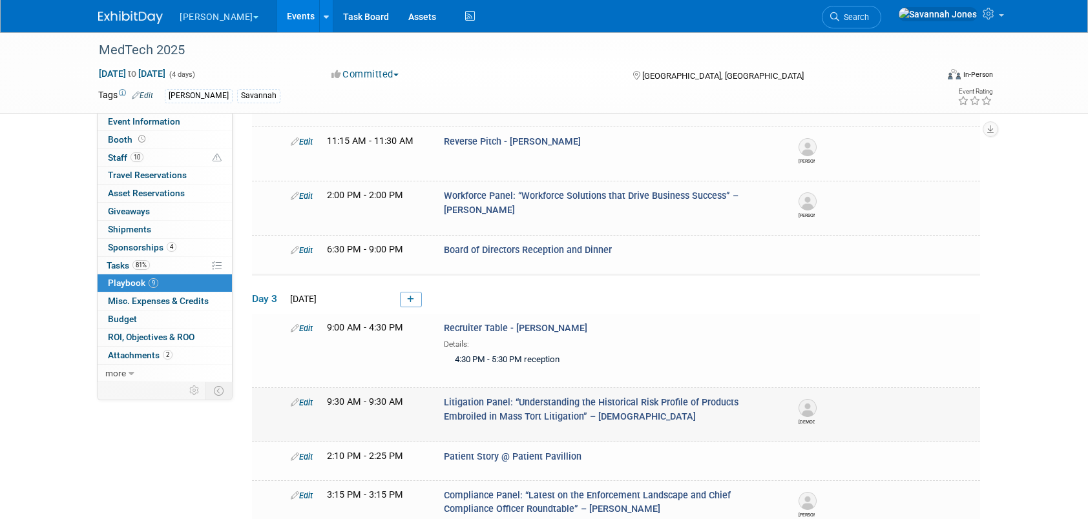
scroll to position [92, 0]
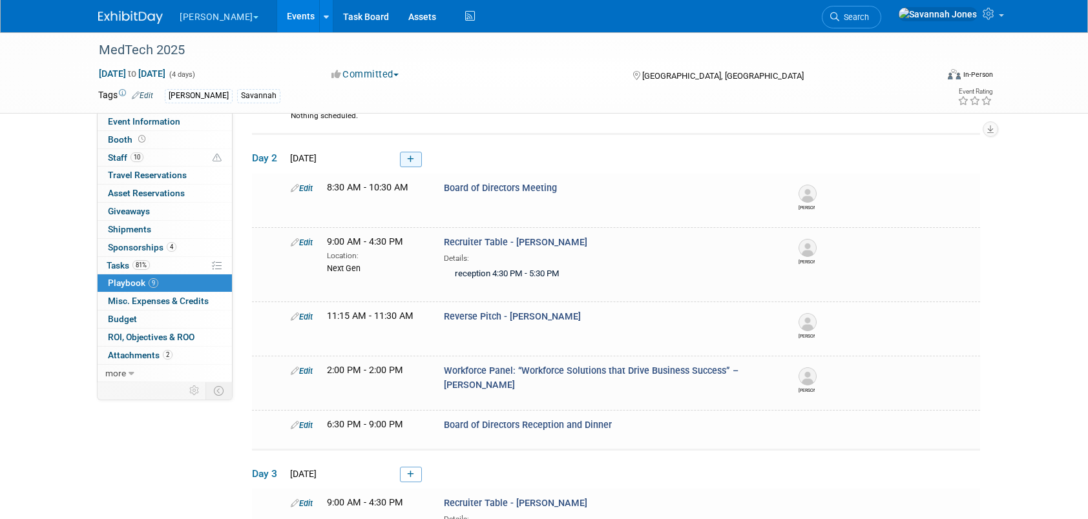
click at [413, 156] on icon at bounding box center [410, 160] width 7 height 8
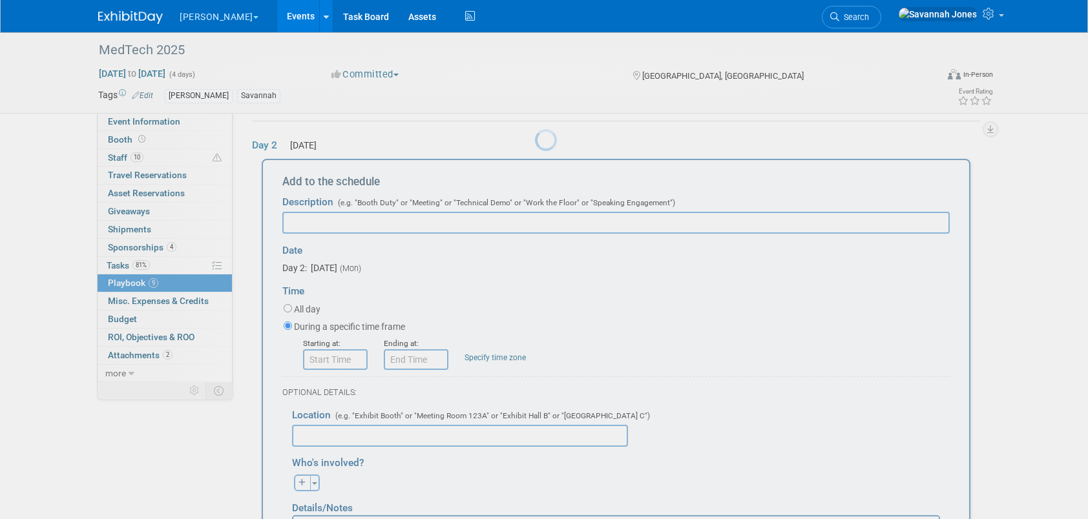
scroll to position [0, 0]
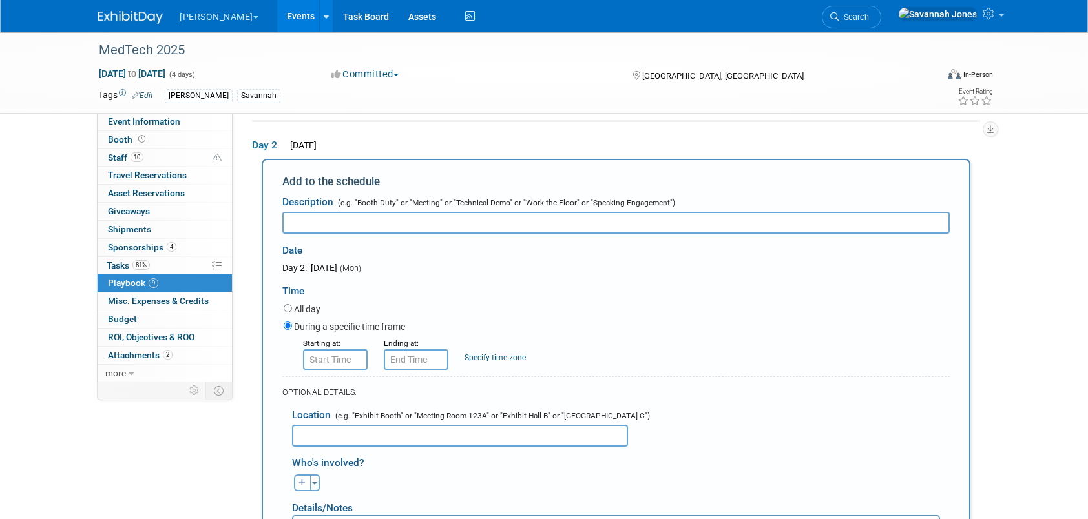
click at [385, 225] on input "text" at bounding box center [615, 223] width 667 height 22
click at [286, 218] on input "The Digital Dilemma"" at bounding box center [615, 223] width 667 height 22
click at [419, 219] on input ""The Digital Dilemma"" at bounding box center [615, 223] width 667 height 22
type input ""The Digital Dilemma" CEOs Unplugged with [PERSON_NAME]"
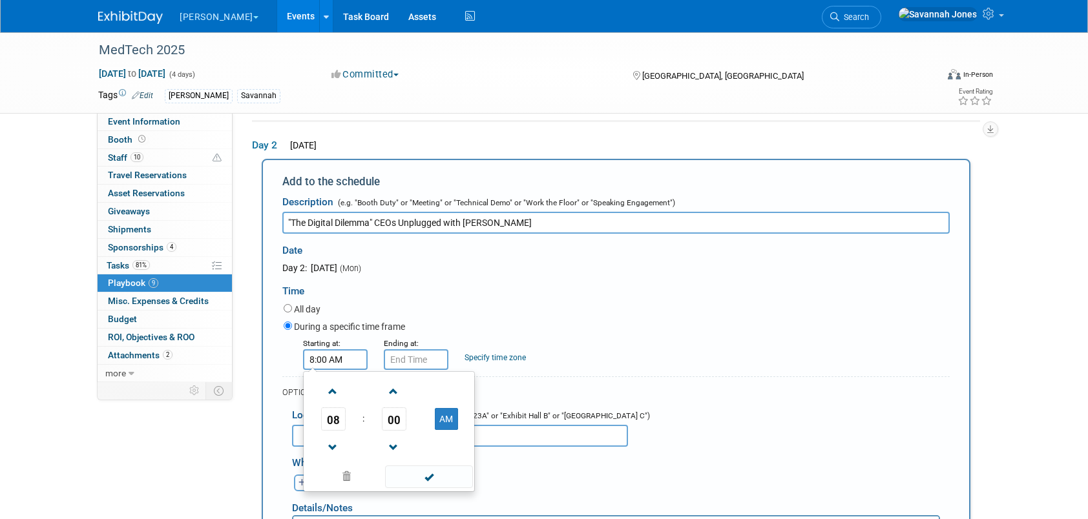
click at [350, 364] on input "8:00 AM" at bounding box center [335, 359] width 65 height 21
click at [342, 416] on span "08" at bounding box center [333, 419] width 25 height 23
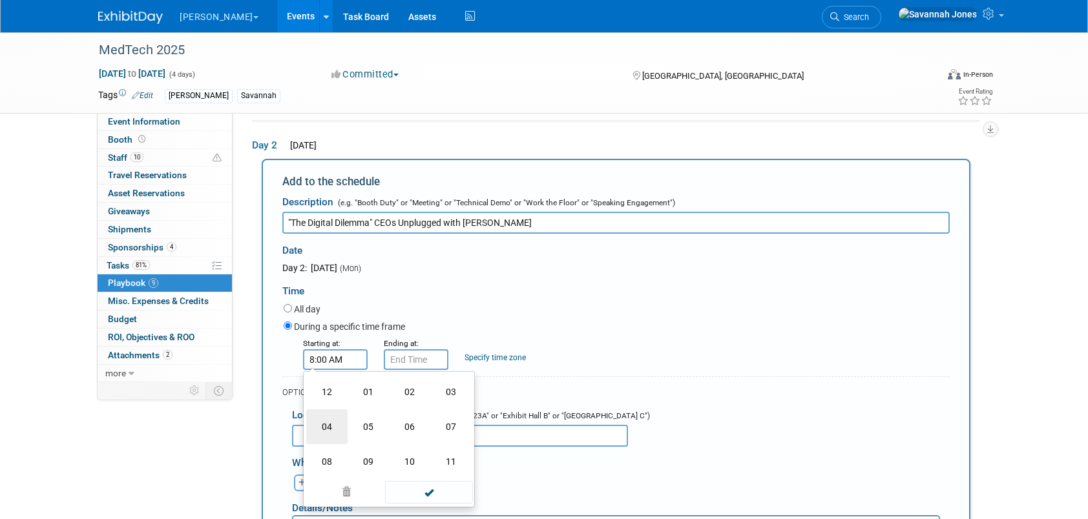
click at [322, 416] on td "04" at bounding box center [326, 427] width 41 height 35
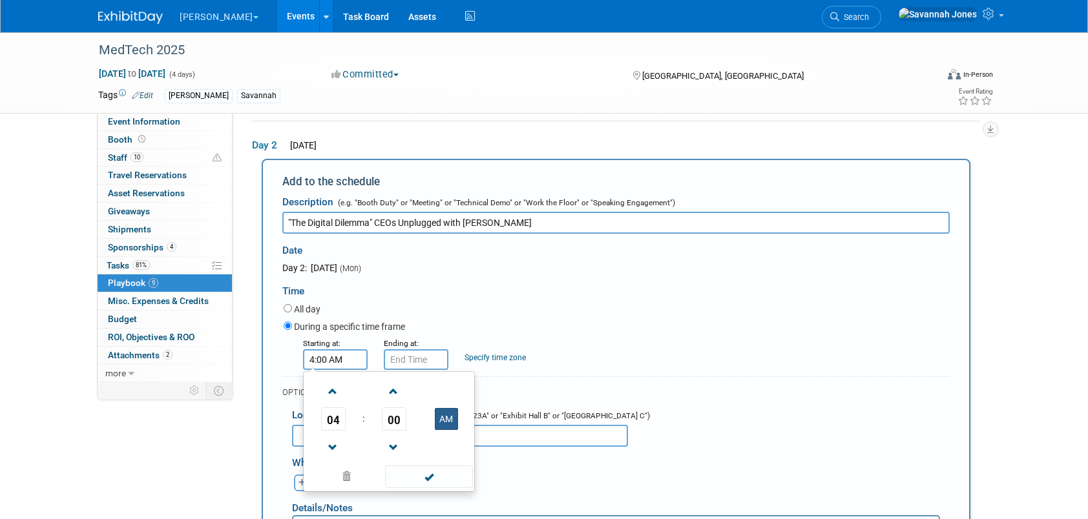
click at [455, 423] on button "AM" at bounding box center [446, 419] width 23 height 22
type input "4:00 PM"
drag, startPoint x: 450, startPoint y: 474, endPoint x: 430, endPoint y: 388, distance: 88.2
click at [450, 475] on span at bounding box center [428, 477] width 87 height 23
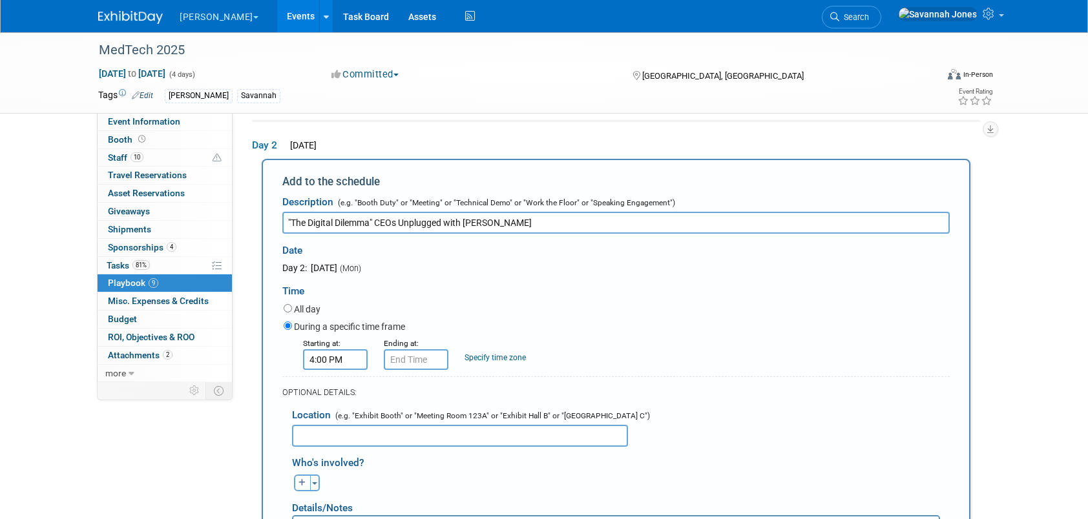
click at [422, 366] on form "Description (e.g. "Booth Duty" or "Meeting" or "Technical Demo" or "Work the Fl…" at bounding box center [615, 437] width 667 height 497
click at [424, 352] on input "4:00 PM" at bounding box center [416, 359] width 65 height 21
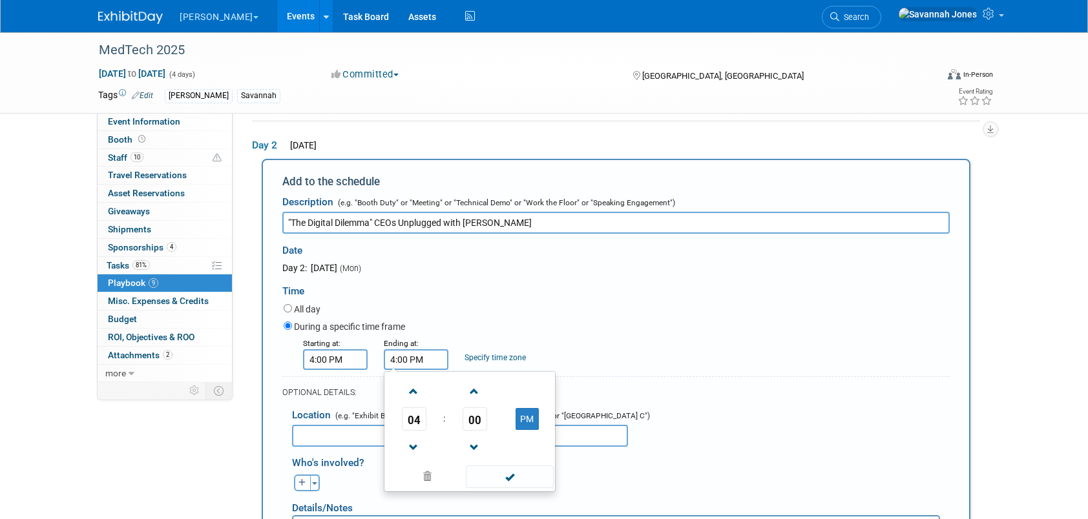
click at [475, 412] on span "00" at bounding box center [475, 419] width 25 height 23
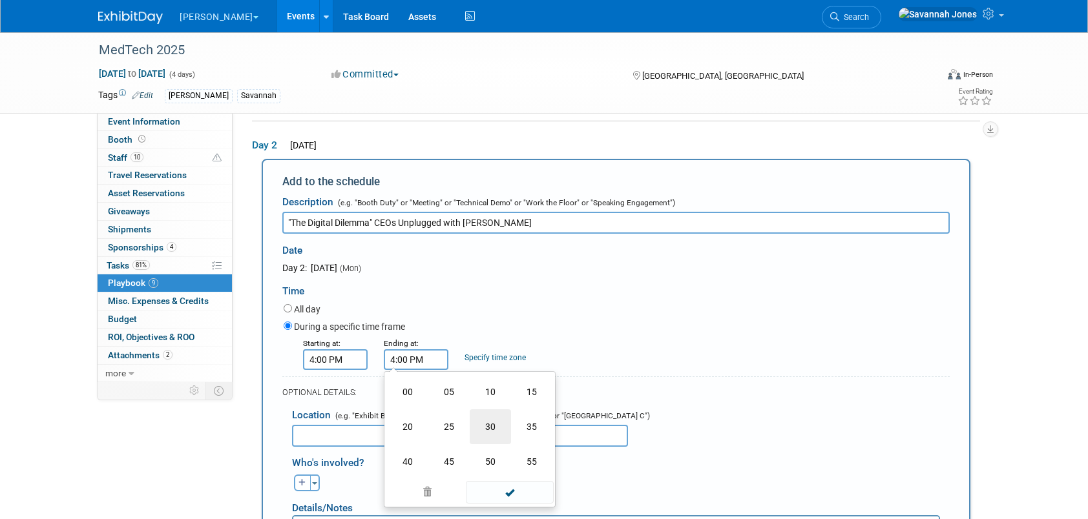
click at [497, 417] on td "30" at bounding box center [490, 427] width 41 height 35
type input "4:30 PM"
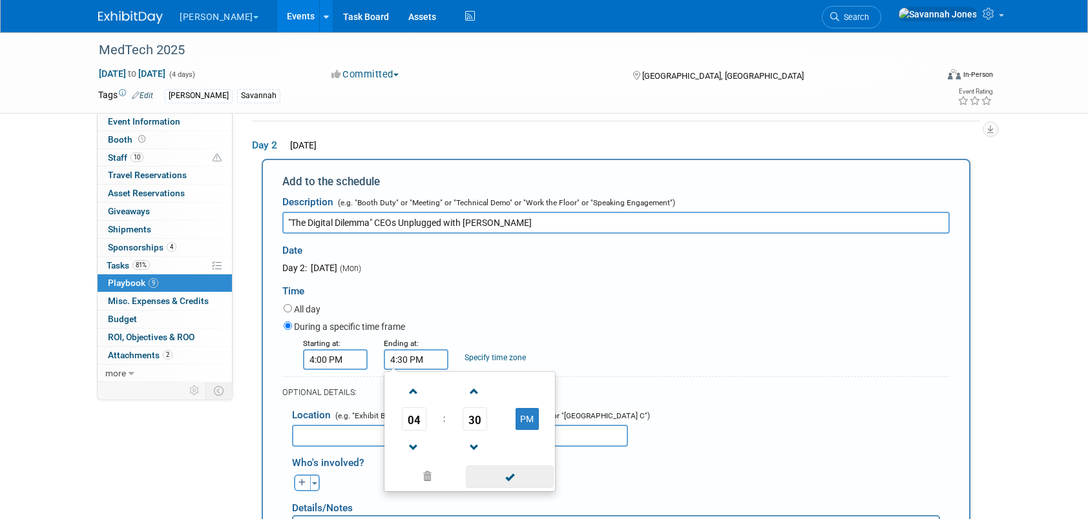
click at [497, 482] on span at bounding box center [509, 477] width 87 height 23
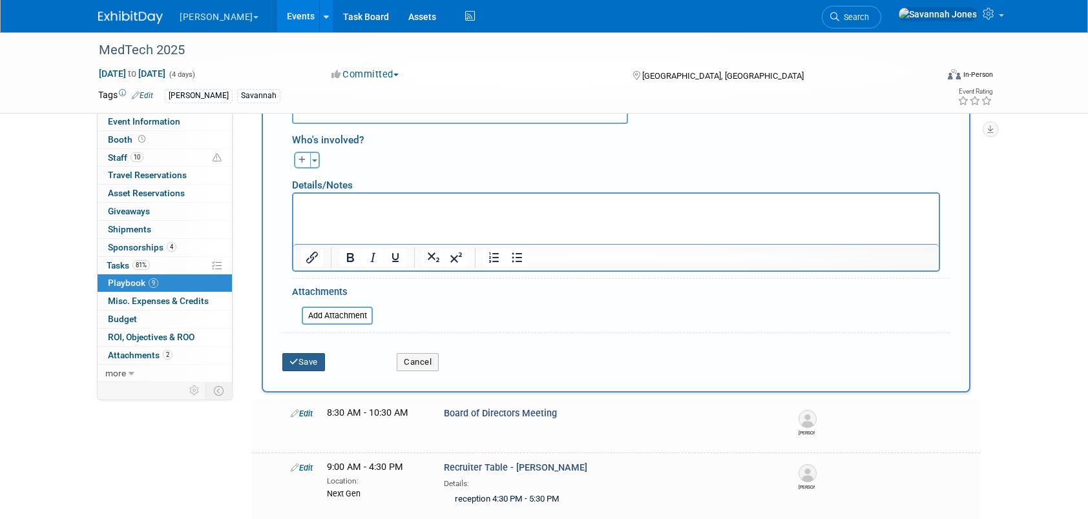
click at [319, 354] on button "Save" at bounding box center [303, 362] width 43 height 18
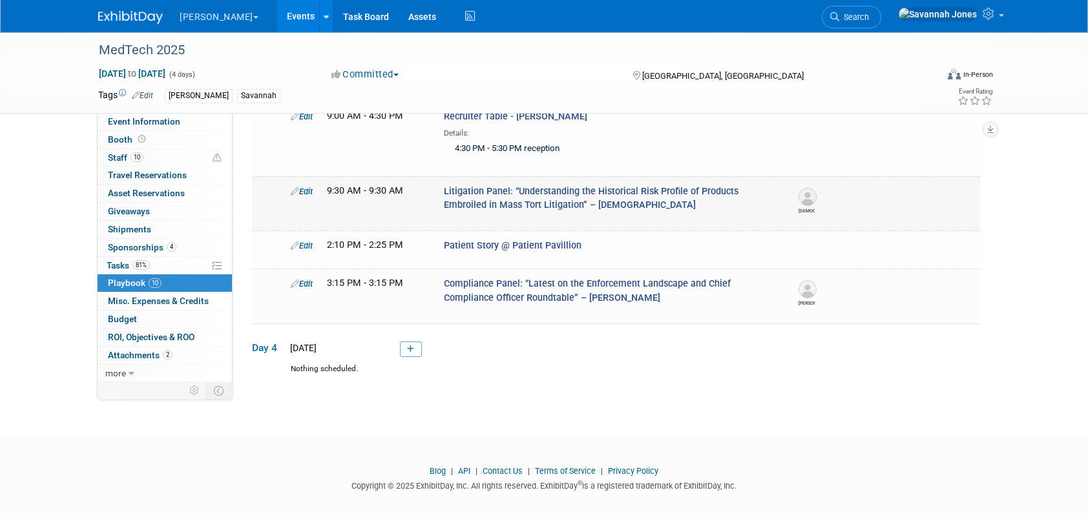
scroll to position [1, 0]
